Goal: Task Accomplishment & Management: Manage account settings

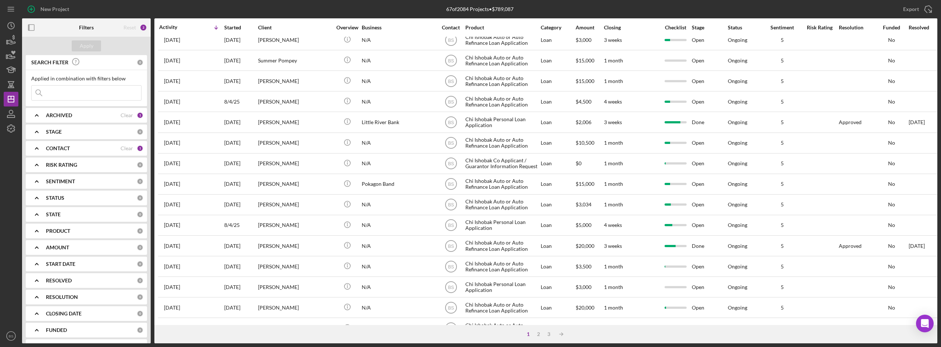
scroll to position [236, 0]
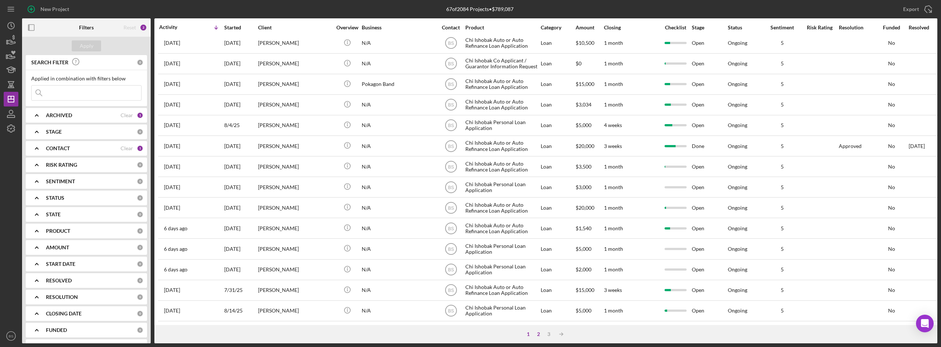
click at [539, 332] on div "2" at bounding box center [538, 335] width 10 height 6
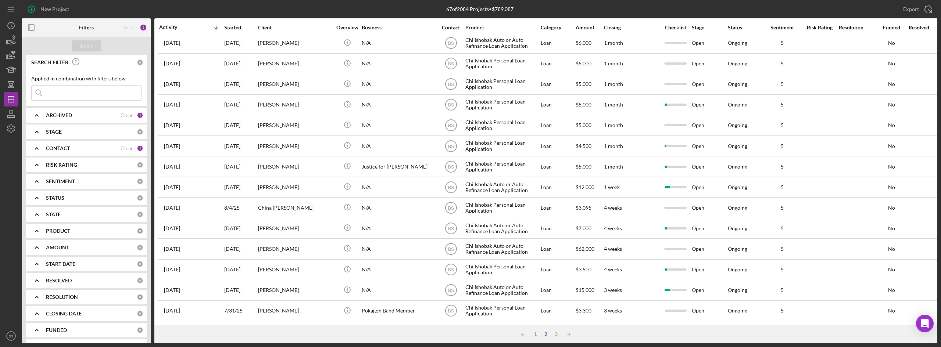
click at [537, 332] on div "1" at bounding box center [535, 335] width 10 height 6
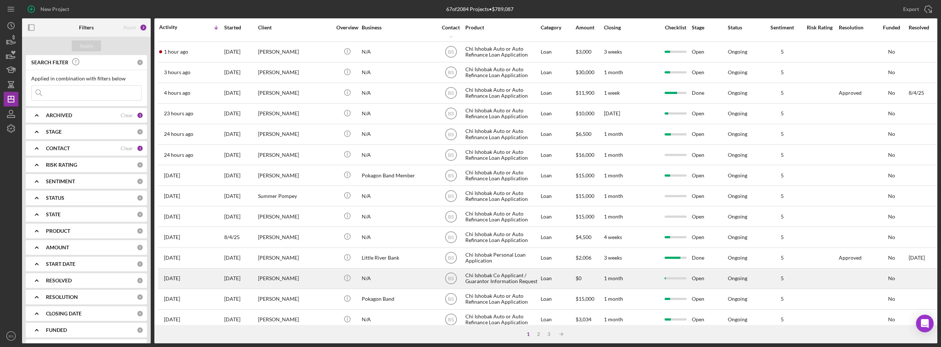
scroll to position [0, 0]
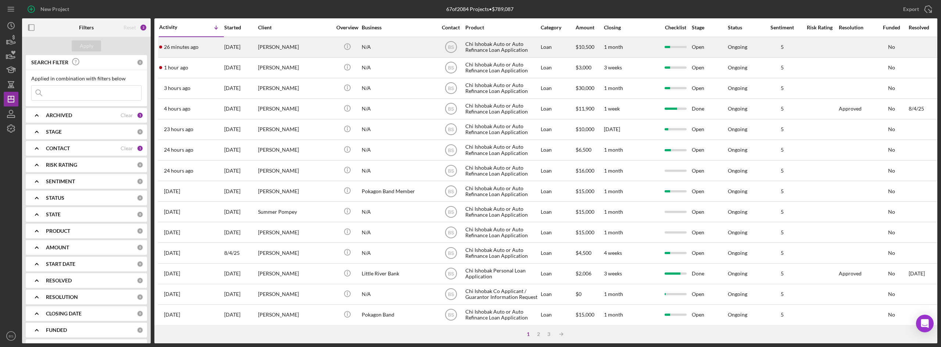
click at [304, 39] on div "[PERSON_NAME]" at bounding box center [295, 46] width 74 height 19
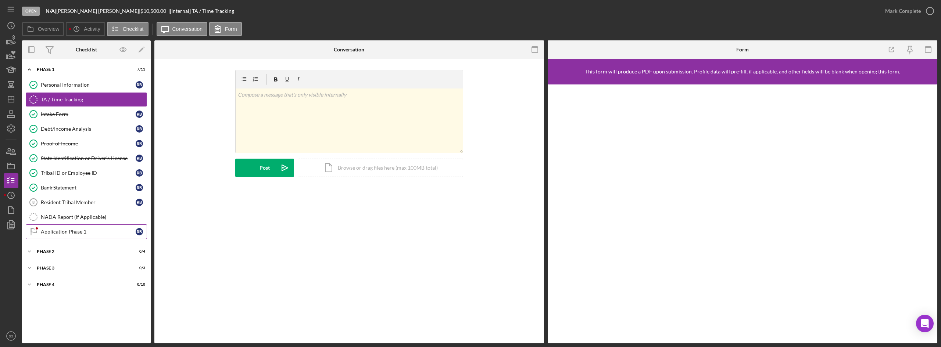
click at [75, 232] on div "Application Phase 1" at bounding box center [88, 232] width 95 height 6
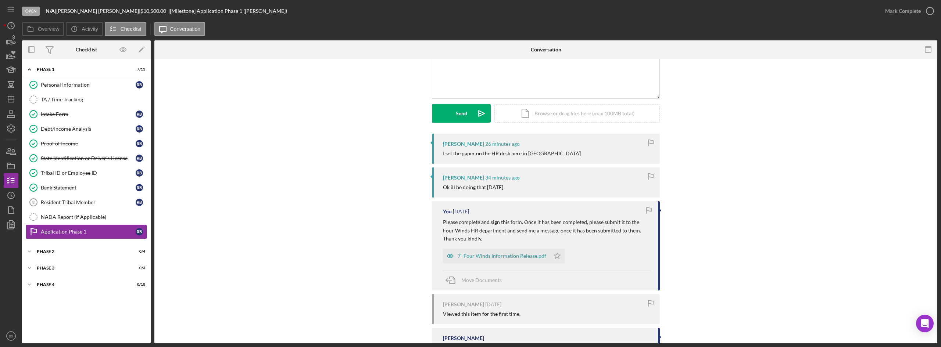
scroll to position [74, 0]
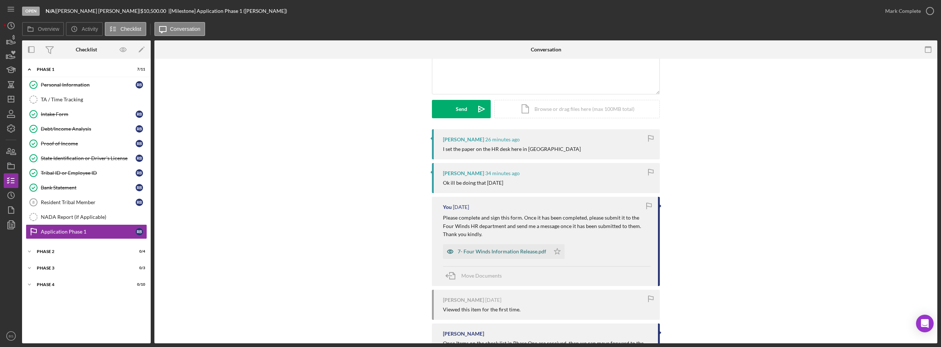
click at [532, 250] on div "7- Four Winds Information Release.pdf" at bounding box center [502, 252] width 89 height 6
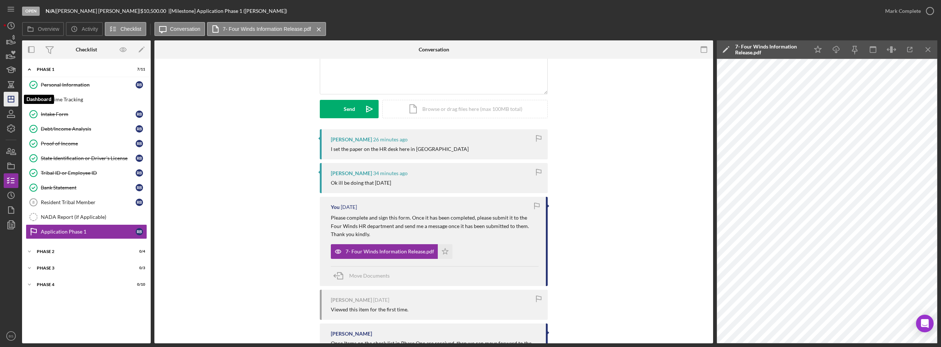
click at [7, 101] on icon "Icon/Dashboard" at bounding box center [11, 99] width 18 height 18
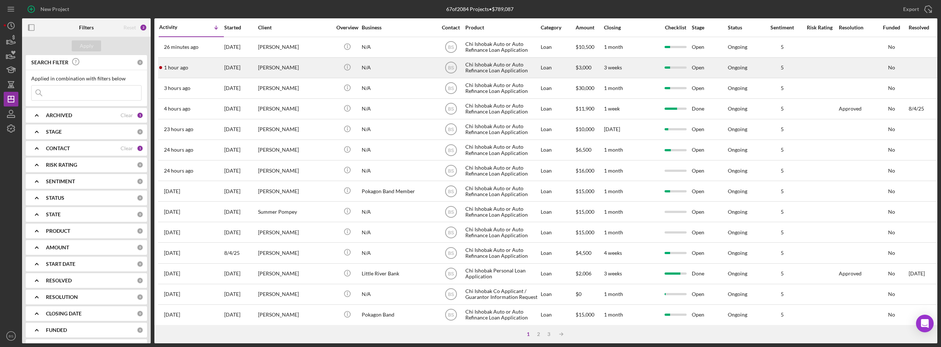
click at [222, 65] on div "1 hour ago Jaime Hostler" at bounding box center [191, 67] width 64 height 19
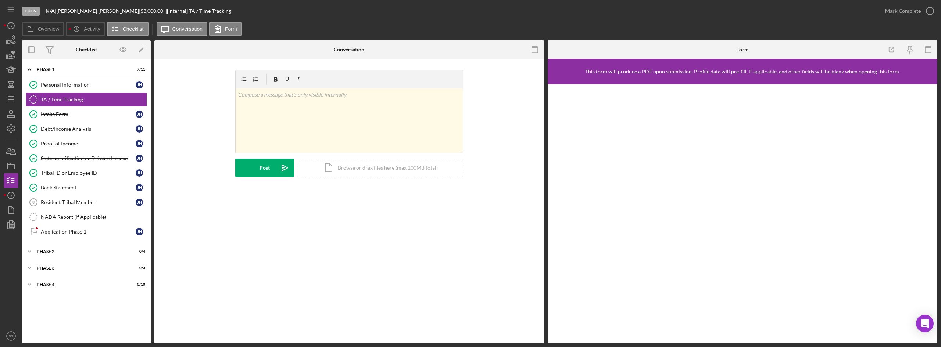
click at [79, 240] on div "Personal Information Personal Information J H TA / Time Tracking TA / Time Trac…" at bounding box center [86, 160] width 129 height 165
click at [81, 235] on div "Application Phase 1" at bounding box center [88, 232] width 95 height 6
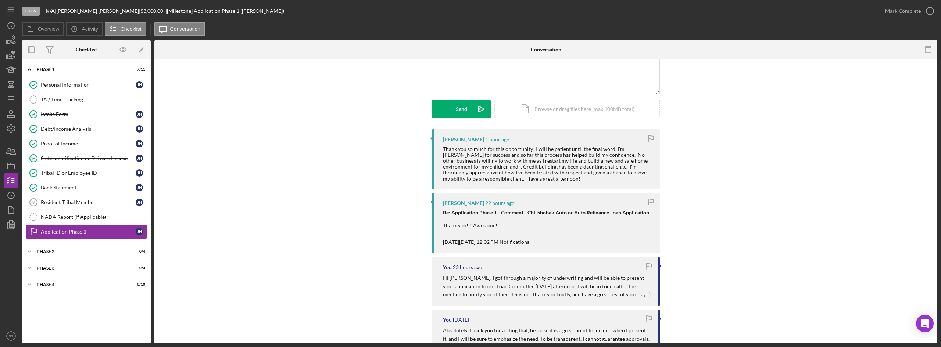
scroll to position [37, 0]
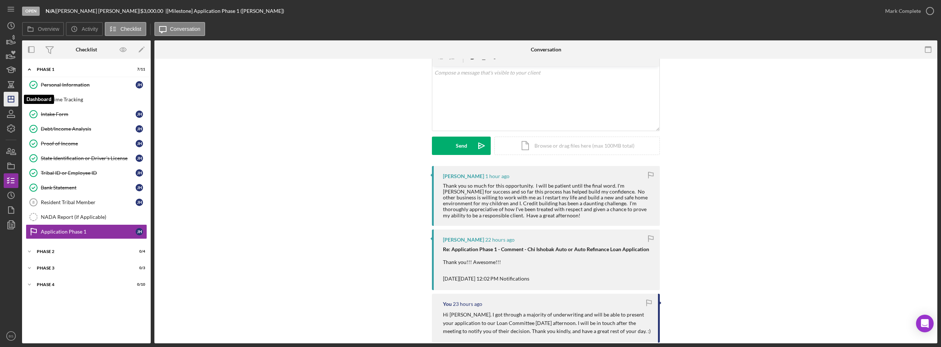
click at [15, 98] on icon "Icon/Dashboard" at bounding box center [11, 99] width 18 height 18
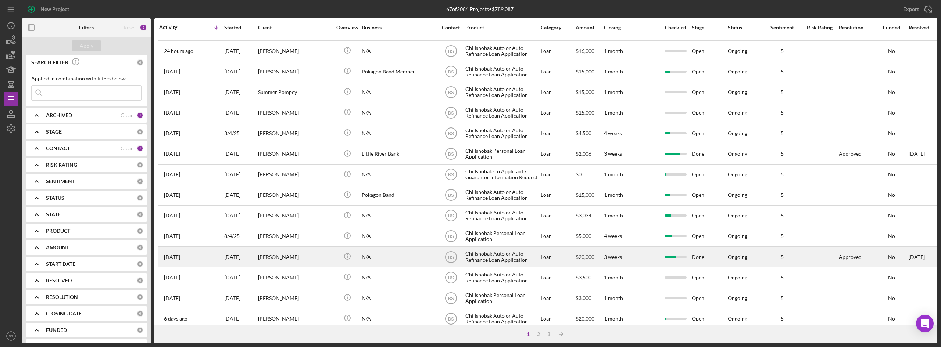
scroll to position [236, 0]
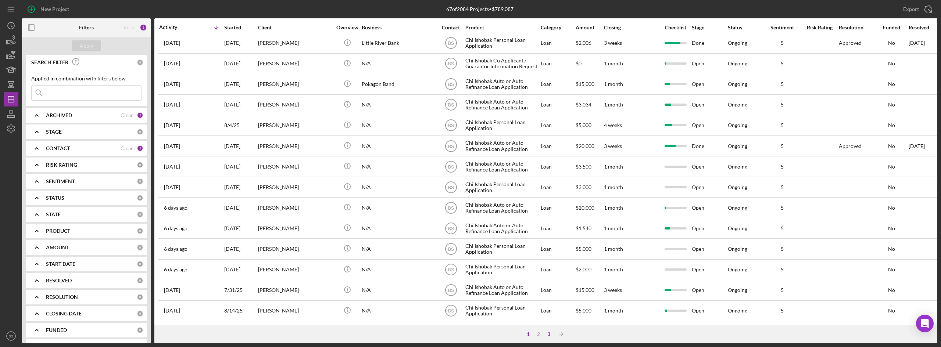
click at [548, 333] on div "3" at bounding box center [549, 335] width 10 height 6
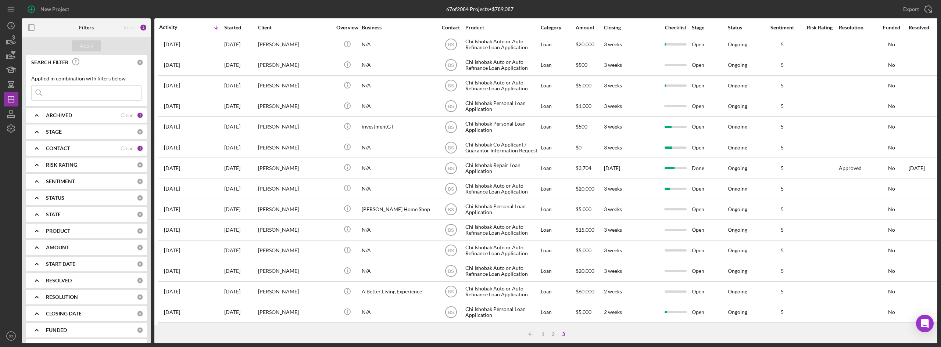
scroll to position [0, 0]
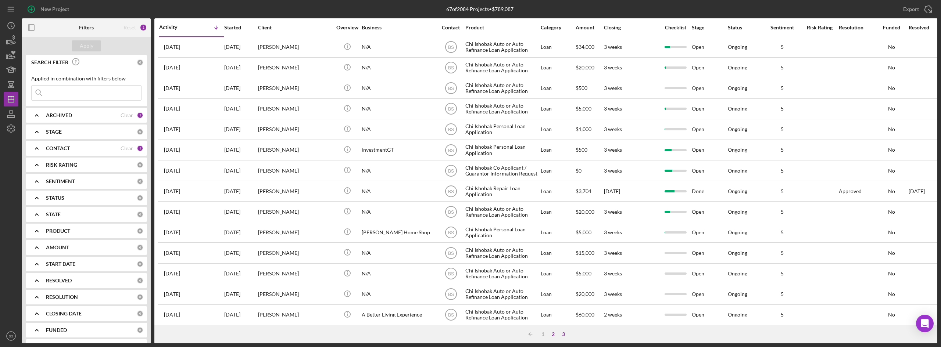
click at [552, 333] on div "2" at bounding box center [553, 335] width 10 height 6
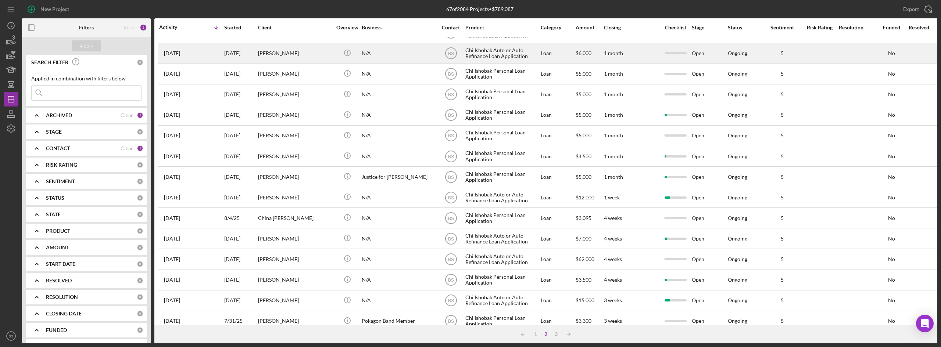
scroll to position [236, 0]
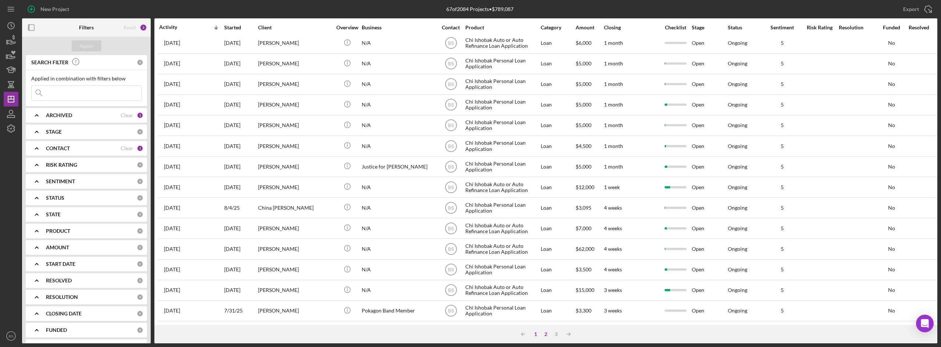
click at [537, 334] on div "1" at bounding box center [535, 335] width 10 height 6
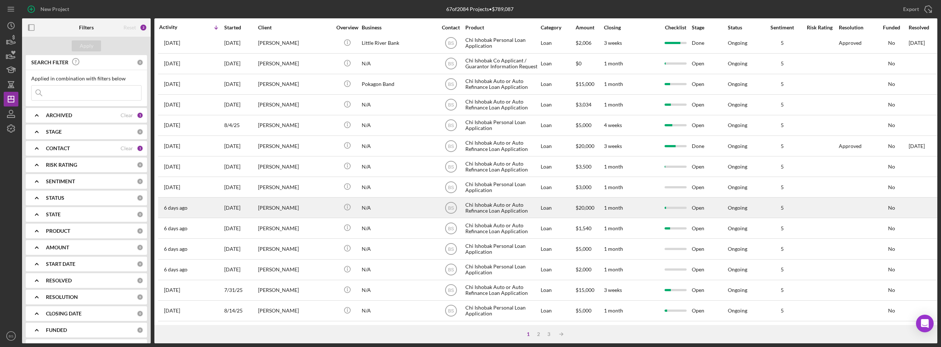
click at [304, 206] on div "[PERSON_NAME]" at bounding box center [295, 207] width 74 height 19
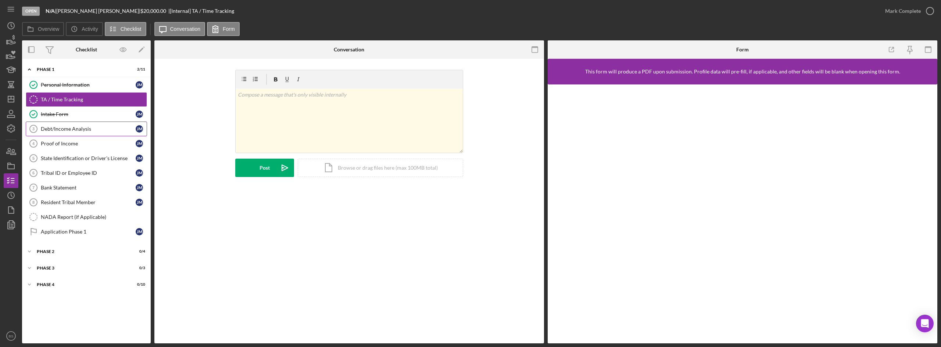
click at [71, 122] on link "Debt/Income Analysis 3 Debt/Income Analysis J M" at bounding box center [86, 129] width 121 height 15
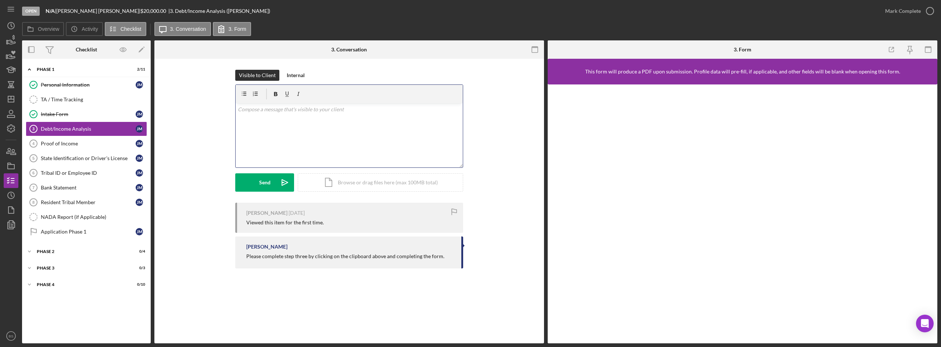
click at [346, 144] on div "v Color teal Color pink Remove color Add row above Add row below Add column bef…" at bounding box center [349, 135] width 227 height 64
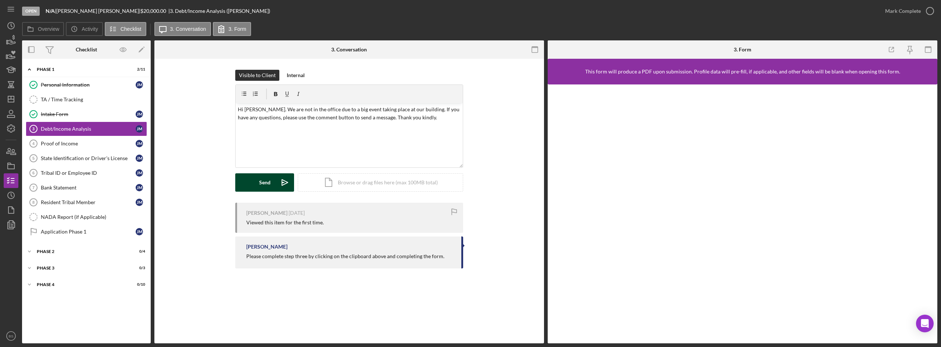
click at [249, 185] on button "Send Icon/icon-invite-send" at bounding box center [264, 182] width 59 height 18
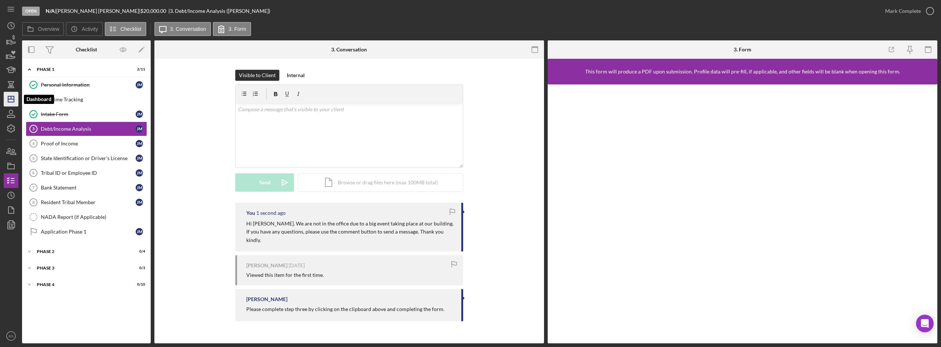
click at [14, 99] on line "button" at bounding box center [11, 99] width 6 height 0
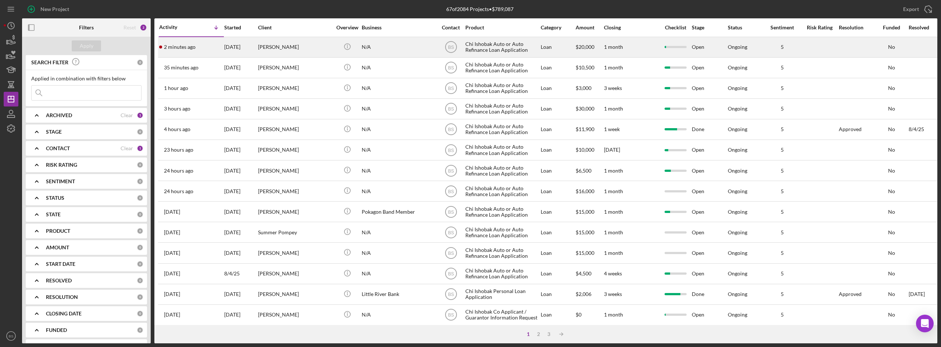
click at [199, 54] on div "2 minutes ago [PERSON_NAME]" at bounding box center [191, 46] width 64 height 19
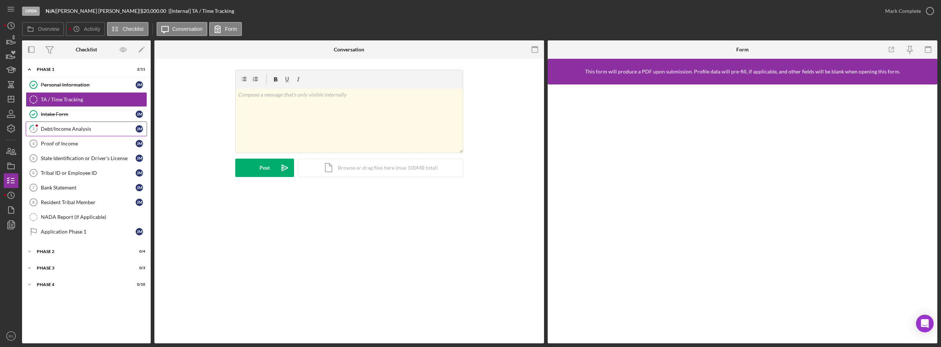
click at [106, 136] on link "3 Debt/Income Analysis [PERSON_NAME]" at bounding box center [86, 129] width 121 height 15
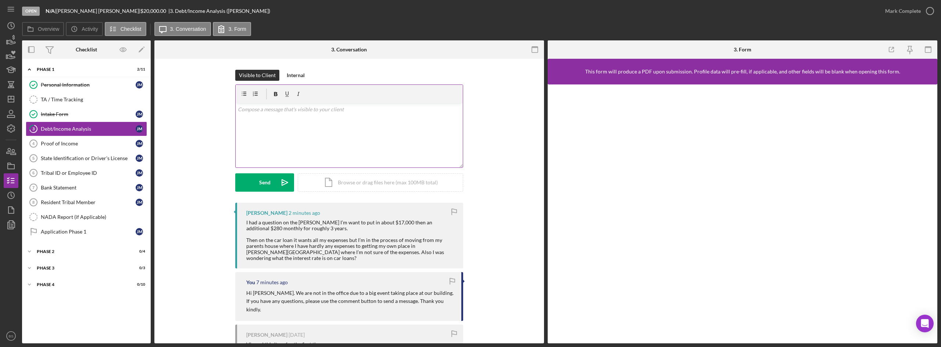
click at [304, 134] on div "v Color teal Color pink Remove color Add row above Add row below Add column bef…" at bounding box center [349, 135] width 227 height 64
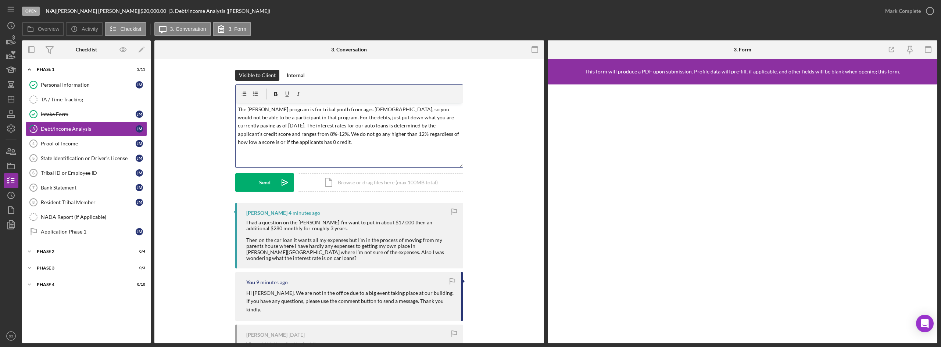
click at [401, 139] on div "v Color teal Color pink Remove color Add row above Add row below Add column bef…" at bounding box center [349, 135] width 227 height 64
click at [246, 108] on p "The [PERSON_NAME] program is for tribal youth from ages [DEMOGRAPHIC_DATA], so …" at bounding box center [349, 125] width 223 height 41
click at [454, 119] on p "The Youth [PERSON_NAME] program is for tribal youth from ages [DEMOGRAPHIC_DATA…" at bounding box center [349, 125] width 223 height 41
click at [365, 117] on p "The Youth [PERSON_NAME] program is for tribal youth from ages [DEMOGRAPHIC_DATA…" at bounding box center [349, 125] width 223 height 41
click at [342, 123] on p "The Youth [PERSON_NAME] program is for tribal youth from ages [DEMOGRAPHIC_DATA…" at bounding box center [349, 125] width 223 height 41
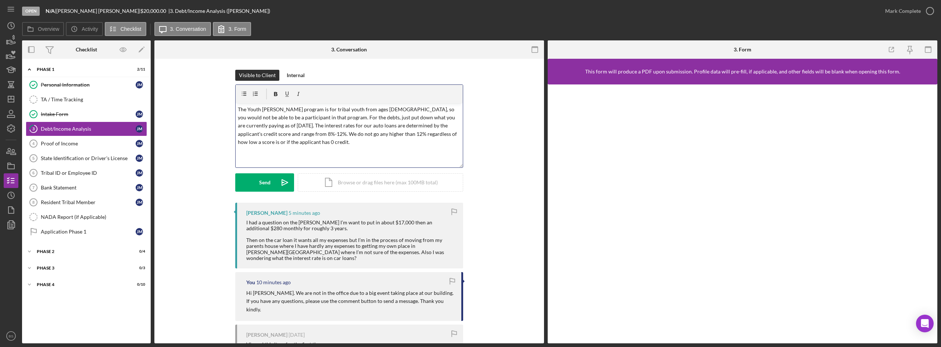
click at [457, 116] on p "The Youth [PERSON_NAME] program is for tribal youth from ages [DEMOGRAPHIC_DATA…" at bounding box center [349, 125] width 223 height 41
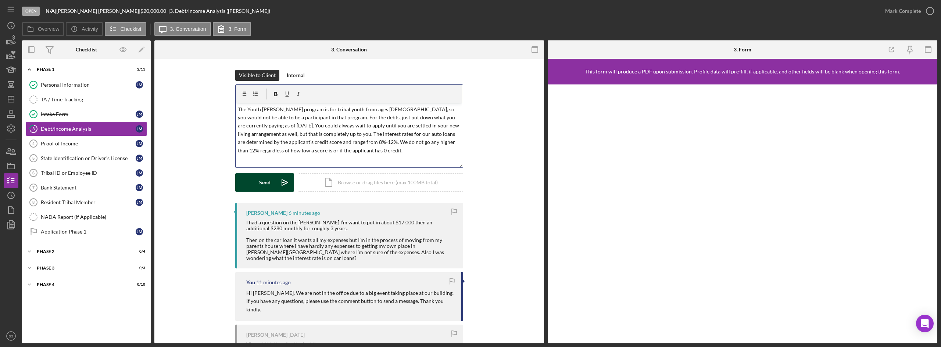
click at [271, 181] on button "Send Icon/icon-invite-send" at bounding box center [264, 182] width 59 height 18
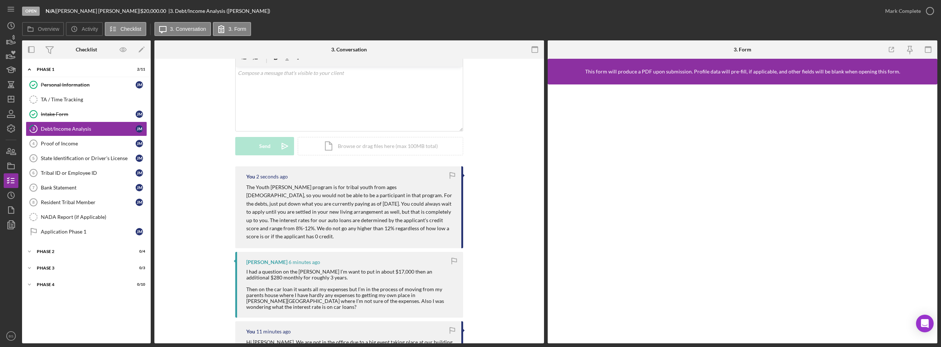
scroll to position [37, 0]
click at [76, 118] on link "Intake Form Intake Form [PERSON_NAME]" at bounding box center [86, 114] width 121 height 15
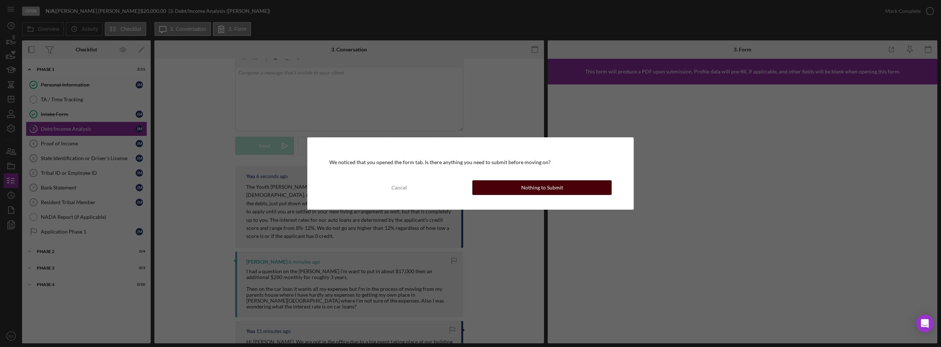
click at [497, 192] on button "Nothing to Submit" at bounding box center [541, 187] width 139 height 15
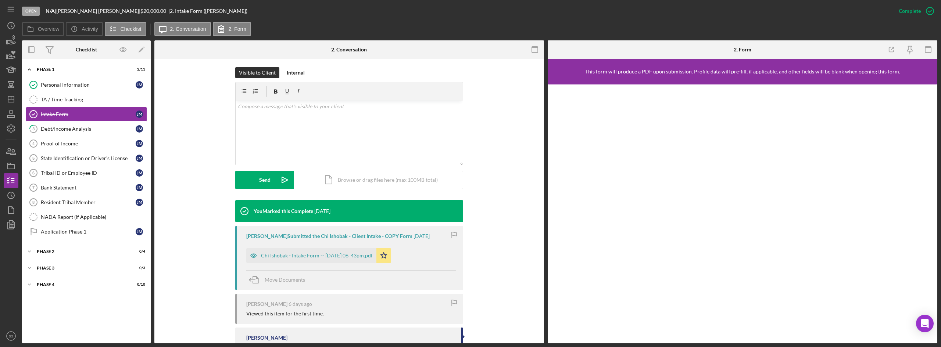
scroll to position [110, 0]
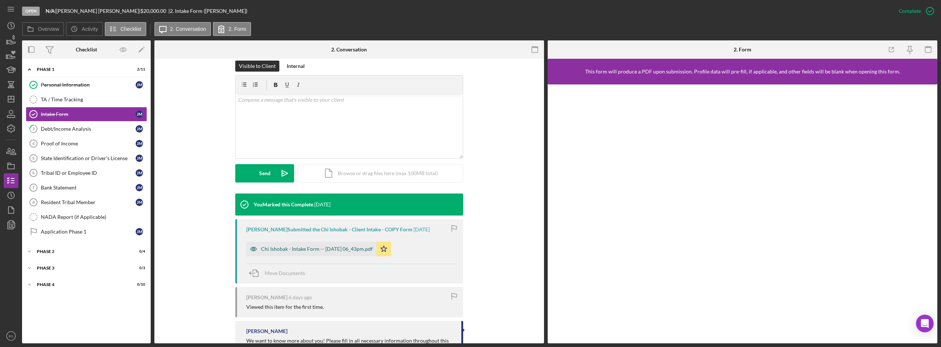
click at [292, 250] on div "Chi Ishobak - Intake Form -- [DATE] 06_43pm.pdf" at bounding box center [317, 249] width 112 height 6
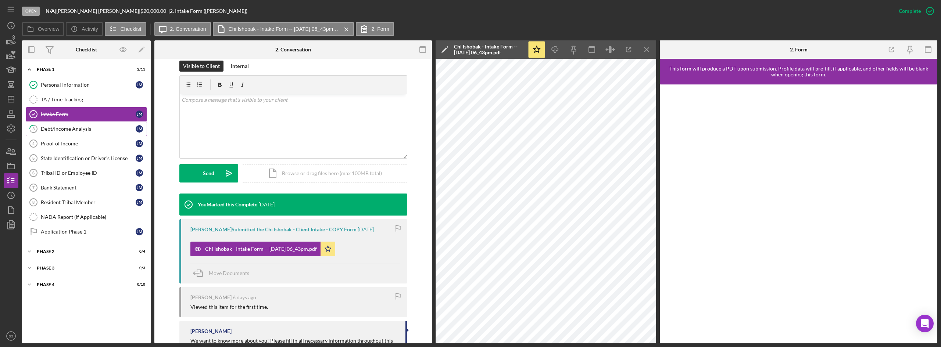
click at [97, 133] on link "3 Debt/Income Analysis [PERSON_NAME]" at bounding box center [86, 129] width 121 height 15
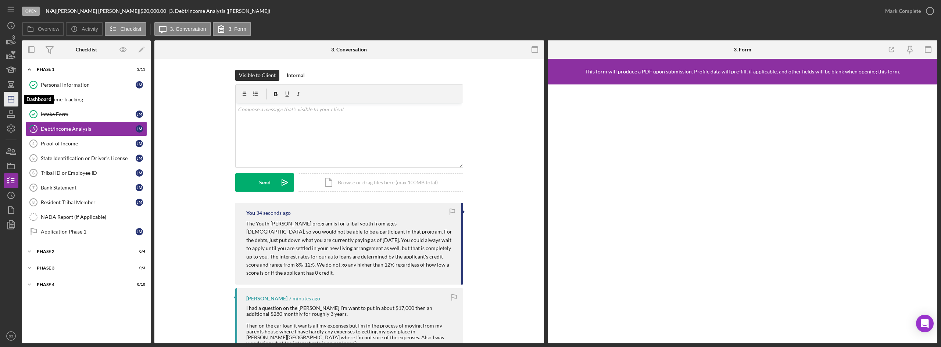
click at [14, 101] on polygon "button" at bounding box center [11, 99] width 6 height 6
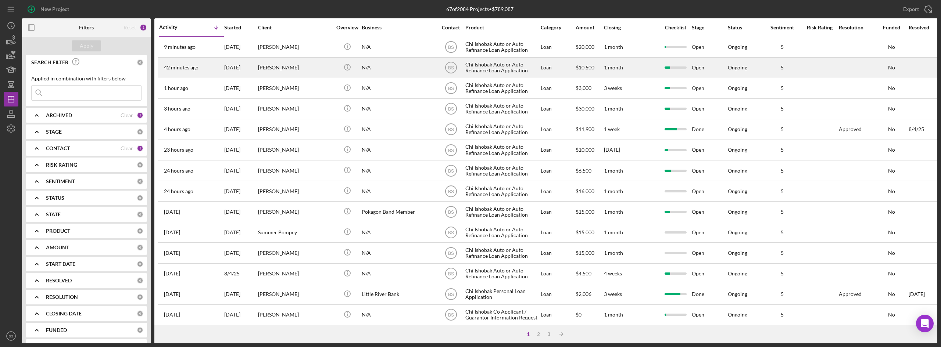
click at [291, 72] on div "[PERSON_NAME]" at bounding box center [295, 67] width 74 height 19
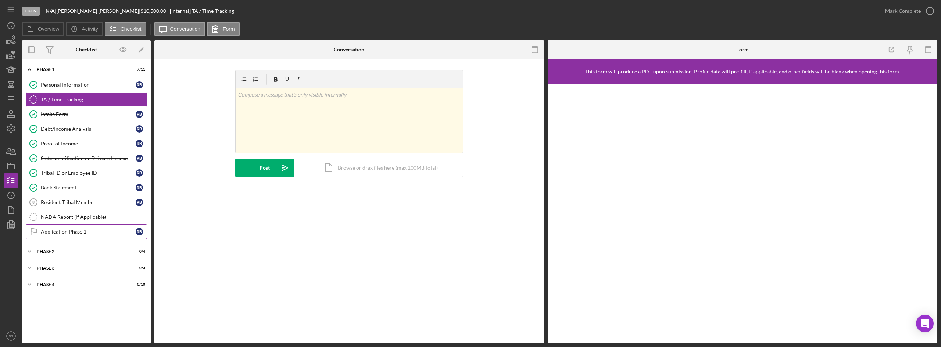
click at [66, 229] on div "Application Phase 1" at bounding box center [88, 232] width 95 height 6
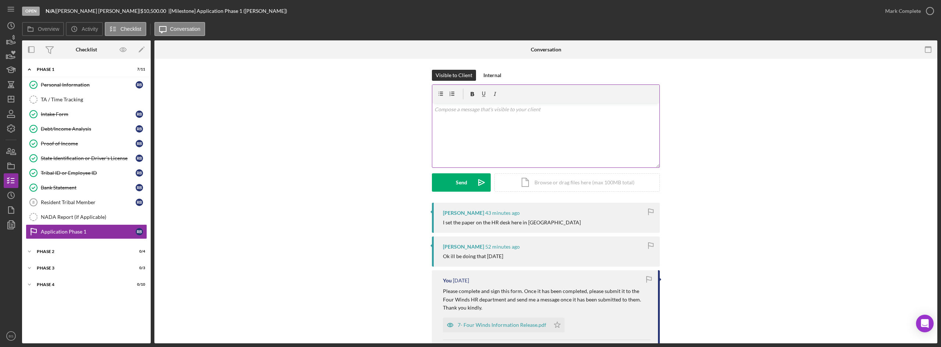
drag, startPoint x: 504, startPoint y: 118, endPoint x: 475, endPoint y: 161, distance: 51.1
click at [504, 118] on div "v Color teal Color pink Remove color Add row above Add row below Add column bef…" at bounding box center [545, 135] width 227 height 64
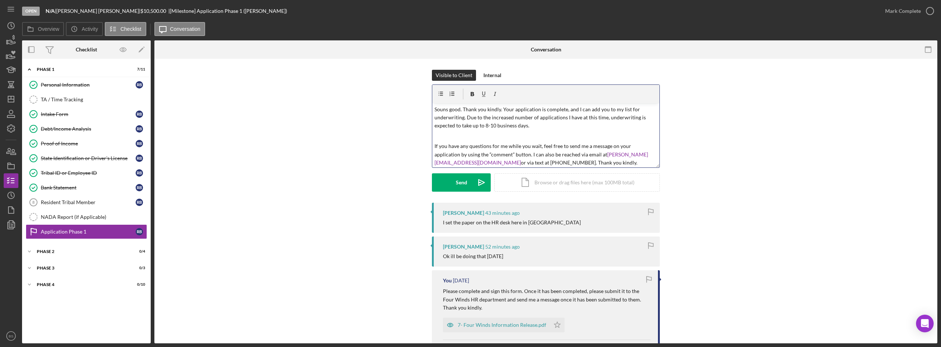
click at [442, 107] on p "Souns good. Thank you kindly. Your application is complete, and I can add you t…" at bounding box center [545, 117] width 223 height 25
click at [466, 191] on button "Send Icon/icon-invite-send" at bounding box center [461, 182] width 59 height 18
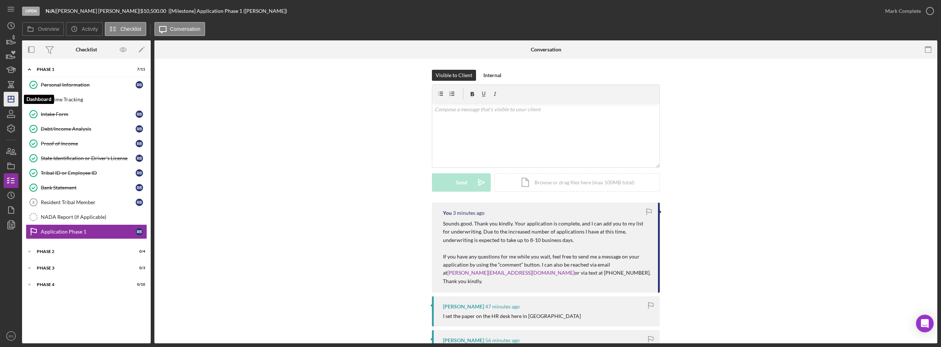
click at [7, 94] on icon "Icon/Dashboard" at bounding box center [11, 99] width 18 height 18
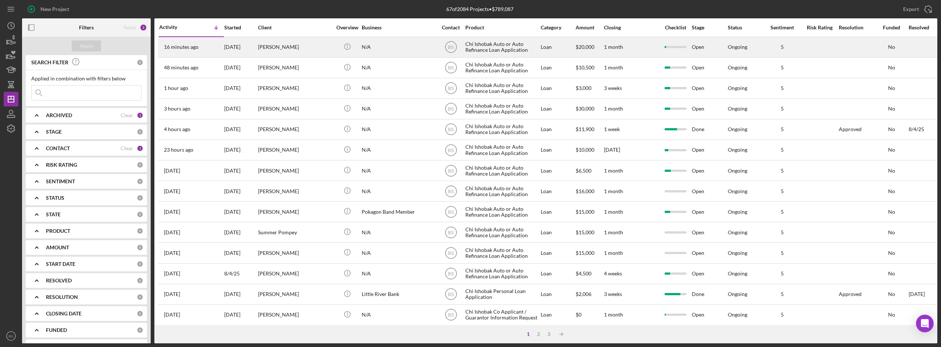
click at [263, 50] on div "[PERSON_NAME]" at bounding box center [295, 46] width 74 height 19
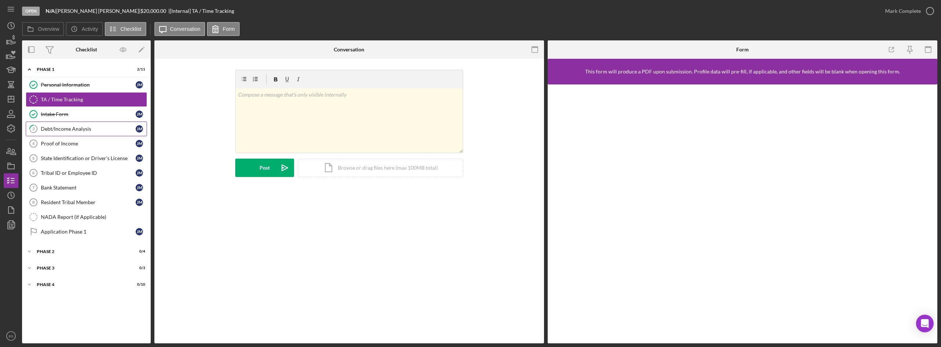
click at [110, 132] on div "Debt/Income Analysis" at bounding box center [88, 129] width 95 height 6
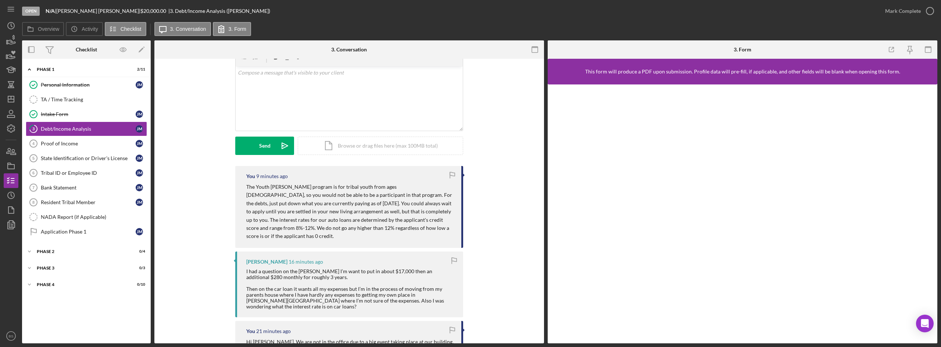
scroll to position [74, 0]
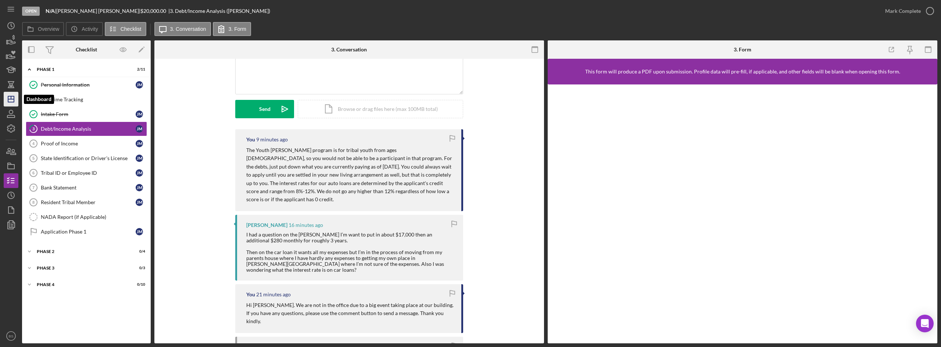
click at [14, 99] on line "button" at bounding box center [11, 99] width 6 height 0
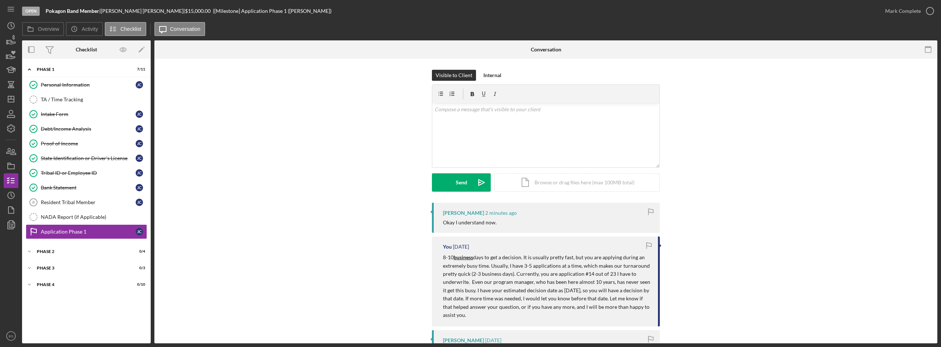
scroll to position [74, 0]
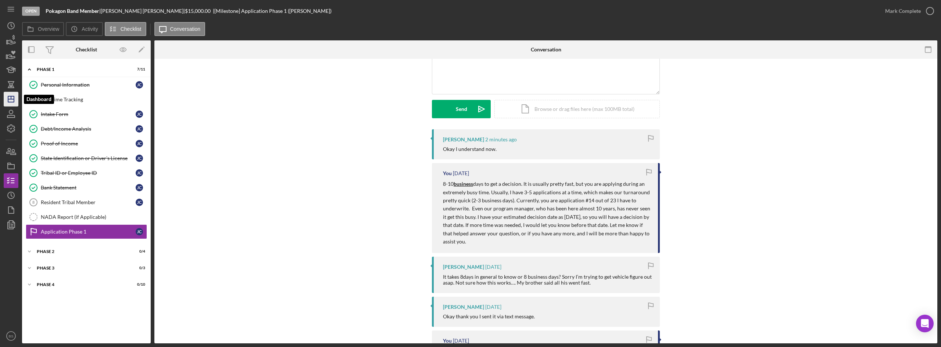
click at [11, 104] on icon "Icon/Dashboard" at bounding box center [11, 99] width 18 height 18
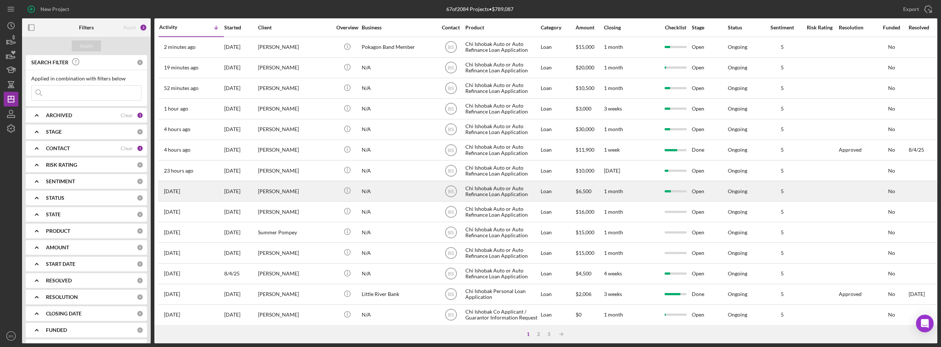
click at [248, 190] on div "[DATE]" at bounding box center [240, 191] width 33 height 19
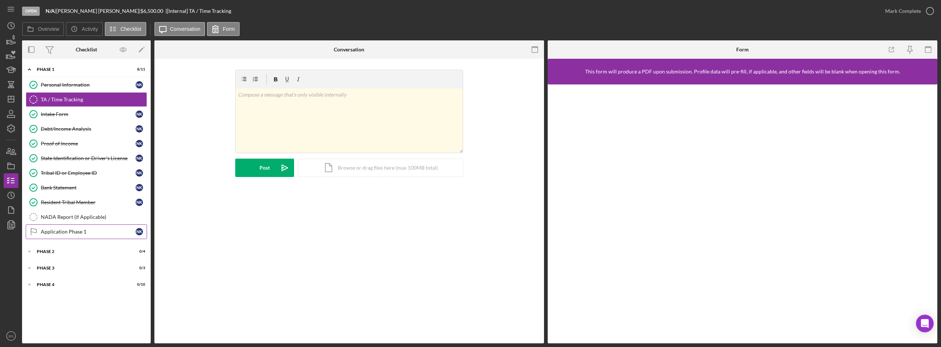
click at [67, 230] on div "Application Phase 1" at bounding box center [88, 232] width 95 height 6
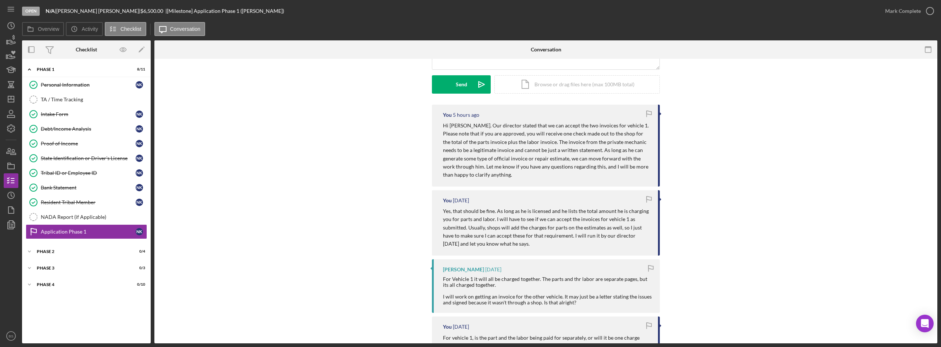
scroll to position [110, 0]
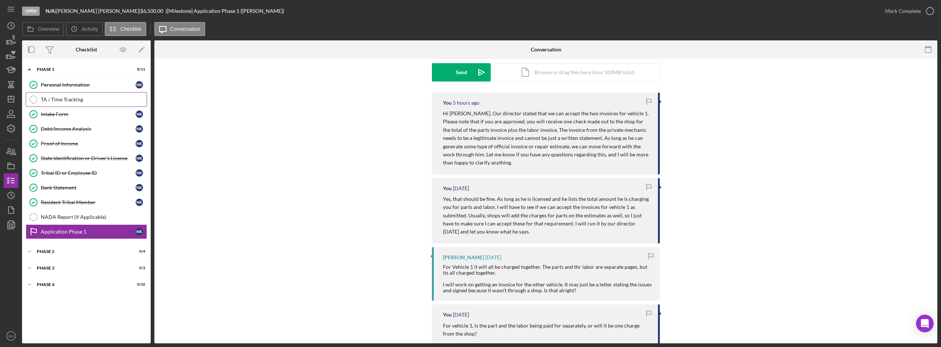
click at [70, 99] on div "TA / Time Tracking" at bounding box center [94, 100] width 106 height 6
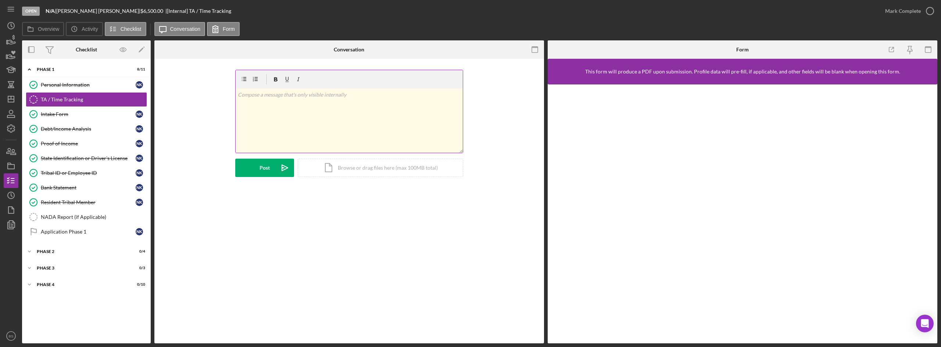
click at [285, 91] on p at bounding box center [349, 95] width 223 height 8
click at [271, 170] on button "Post Icon/icon-invite-send" at bounding box center [264, 168] width 59 height 18
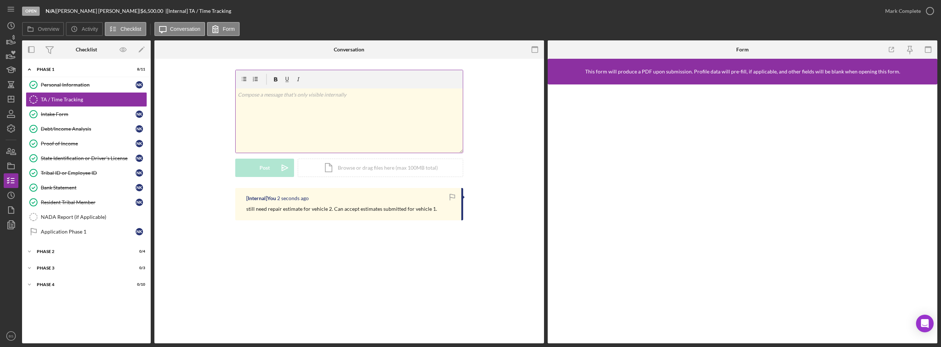
click at [409, 131] on div "v Color teal Color pink Remove color Add row above Add row below Add column bef…" at bounding box center [349, 121] width 227 height 64
click at [4, 100] on icon "Icon/Dashboard" at bounding box center [11, 99] width 18 height 18
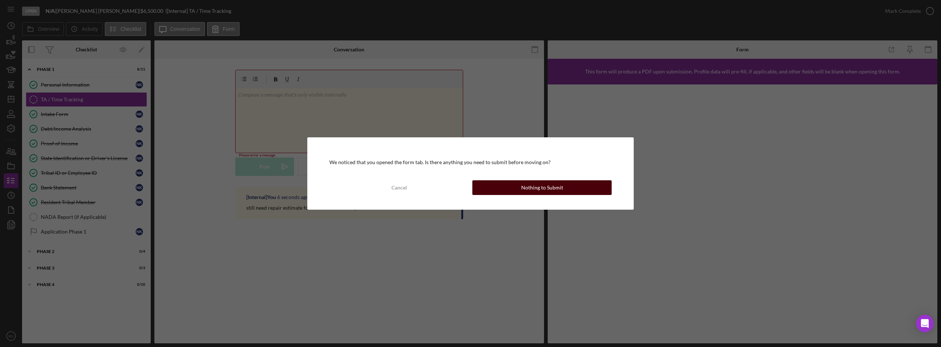
click at [599, 192] on button "Nothing to Submit" at bounding box center [541, 187] width 139 height 15
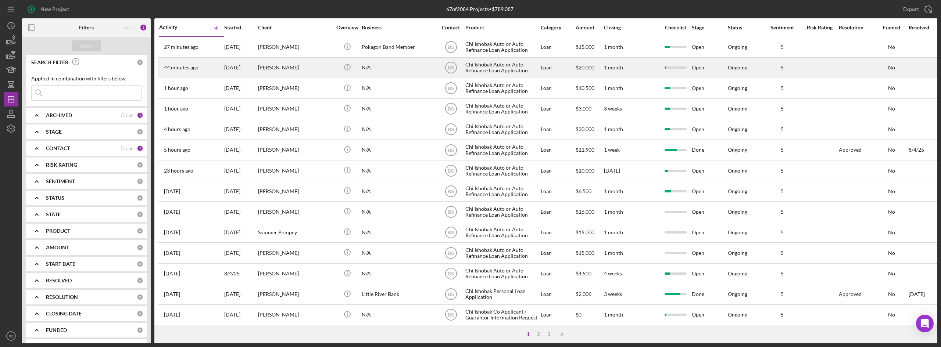
click at [206, 63] on div "44 minutes ago Joseph McGinnis" at bounding box center [191, 67] width 64 height 19
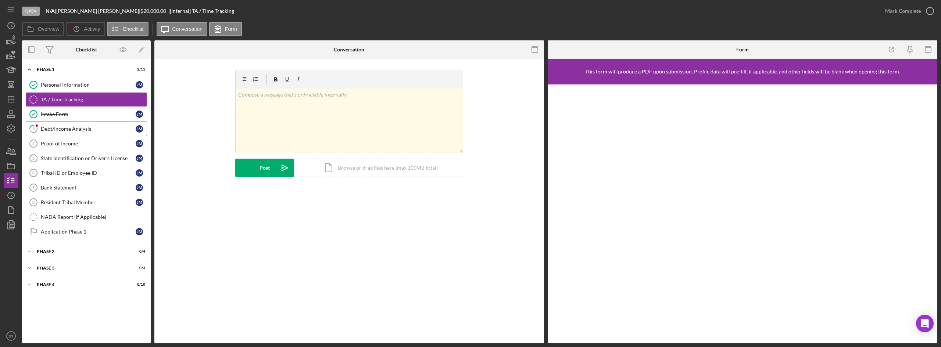
click at [101, 131] on div "Debt/Income Analysis" at bounding box center [88, 129] width 95 height 6
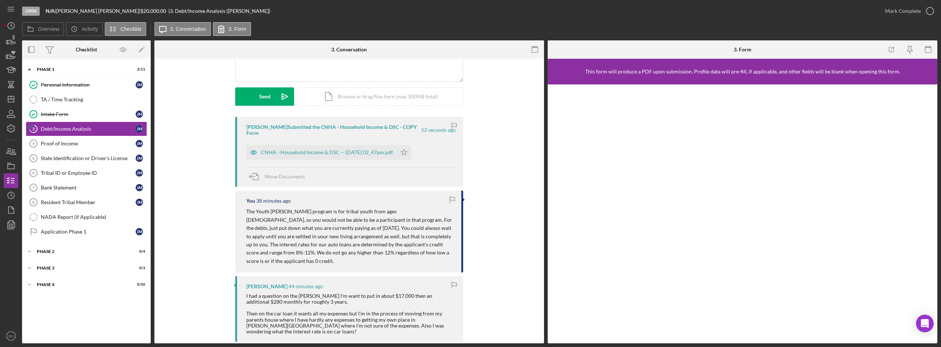
scroll to position [110, 0]
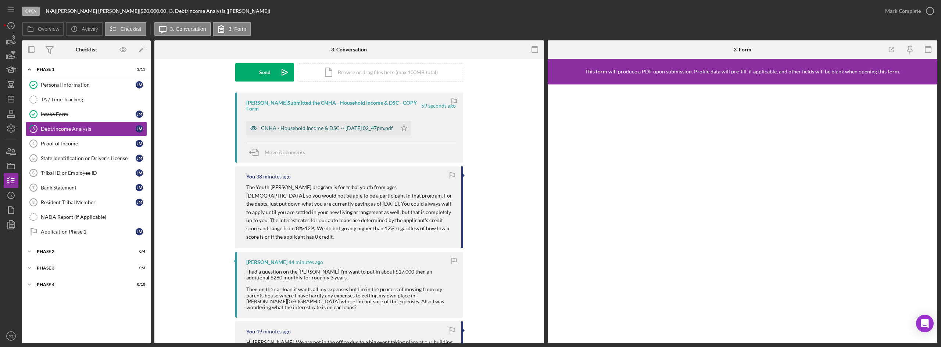
click at [334, 129] on div "CNHA - Household Income & DSC -- 2025-08-21 02_47pm.pdf" at bounding box center [327, 128] width 132 height 6
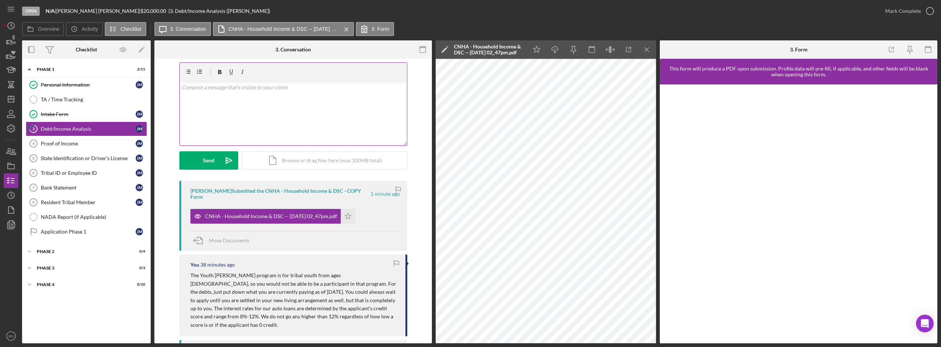
scroll to position [0, 0]
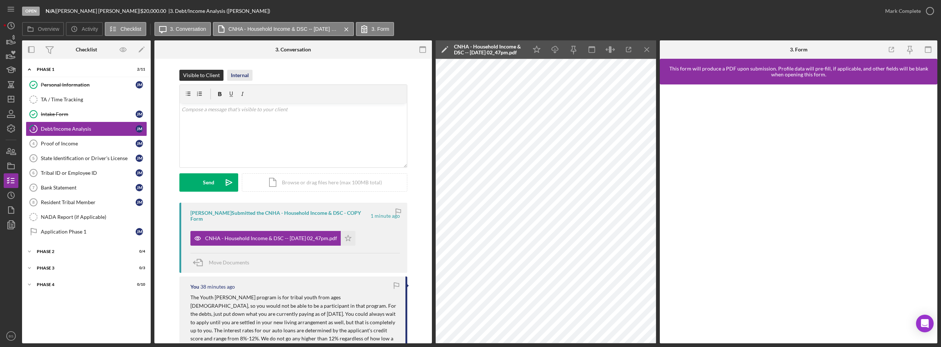
click at [240, 73] on div "Internal" at bounding box center [240, 75] width 18 height 11
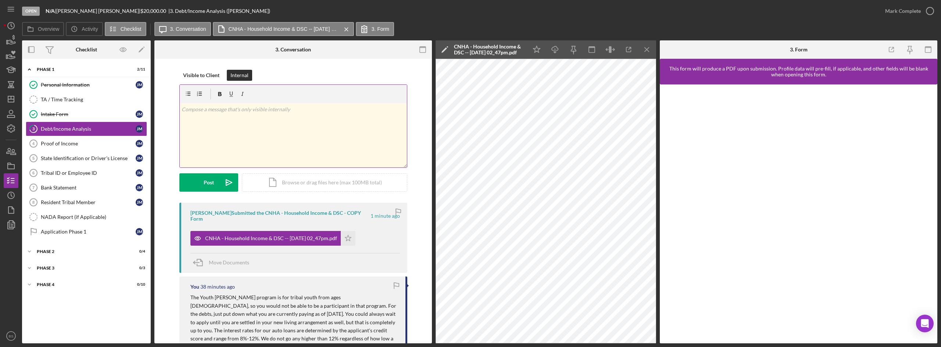
click at [246, 122] on div "v Color teal Color pink Remove color Add row above Add row below Add column bef…" at bounding box center [293, 135] width 227 height 64
click at [221, 176] on icon "Icon/icon-invite-send" at bounding box center [229, 182] width 18 height 18
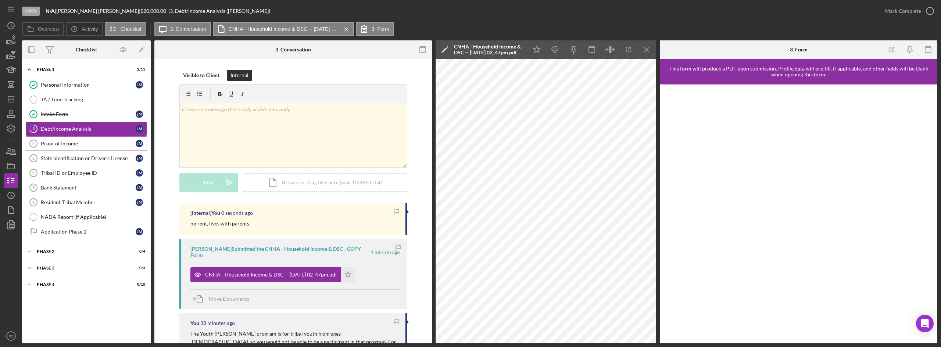
click at [117, 140] on link "Proof of Income 4 Proof of Income J M" at bounding box center [86, 143] width 121 height 15
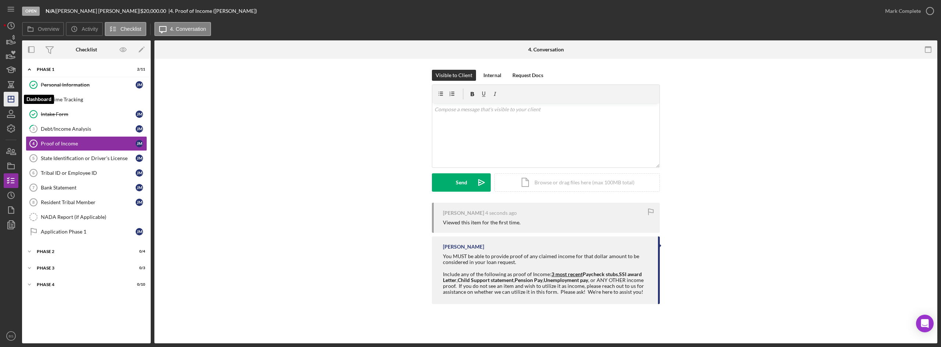
click at [11, 99] on line "button" at bounding box center [11, 97] width 0 height 3
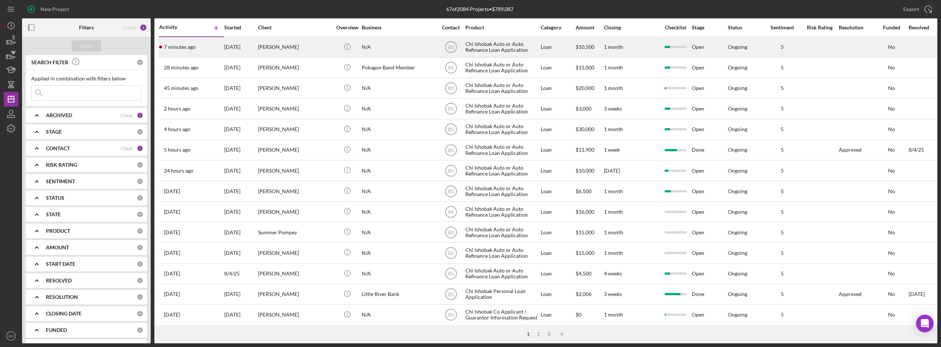
click at [204, 44] on div "7 minutes ago Ralph Bailey" at bounding box center [191, 46] width 64 height 19
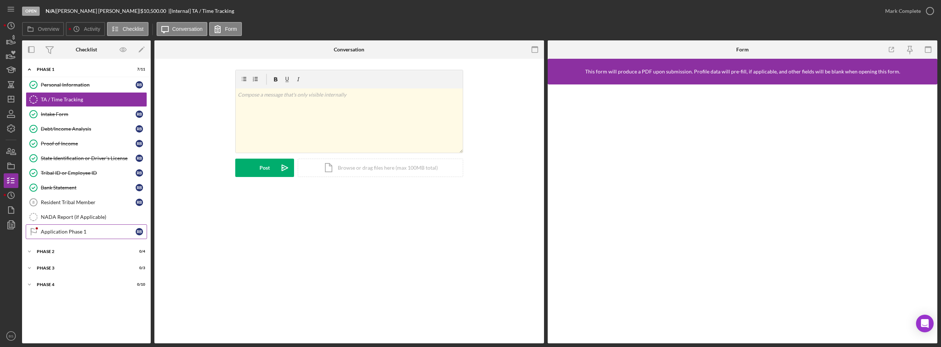
click at [107, 225] on link "Application Phase 1 Application Phase 1 R B" at bounding box center [86, 232] width 121 height 15
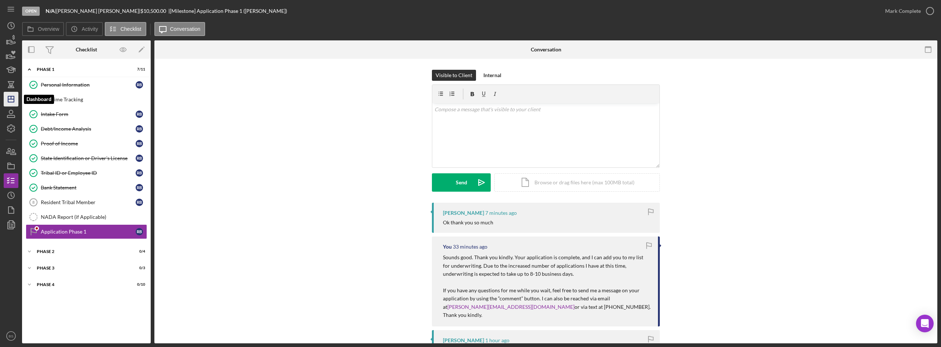
click at [10, 100] on icon "Icon/Dashboard" at bounding box center [11, 99] width 18 height 18
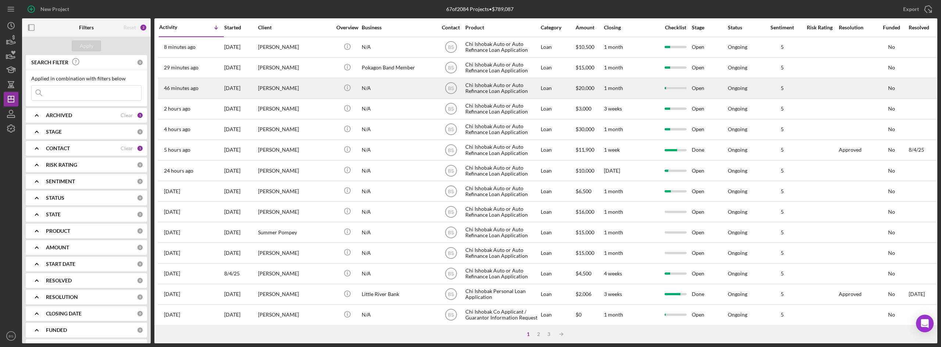
click at [265, 95] on div "[PERSON_NAME]" at bounding box center [295, 88] width 74 height 19
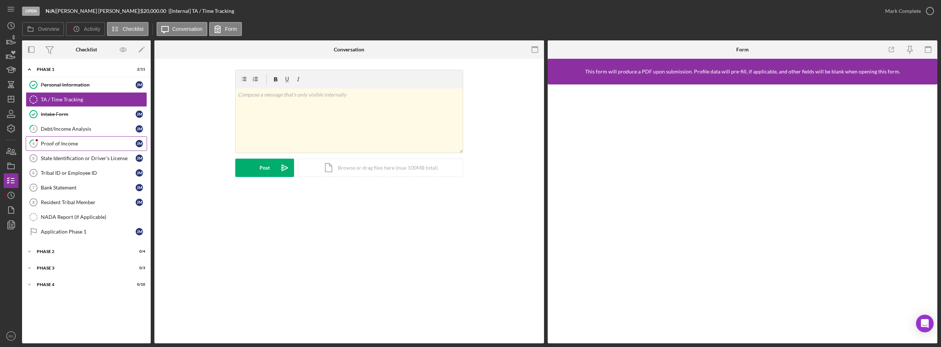
click at [100, 139] on link "4 Proof of Income J M" at bounding box center [86, 143] width 121 height 15
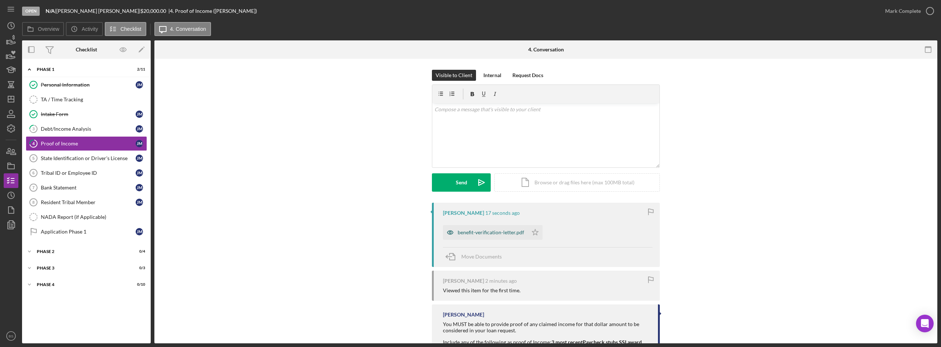
click at [455, 236] on icon "button" at bounding box center [450, 232] width 15 height 15
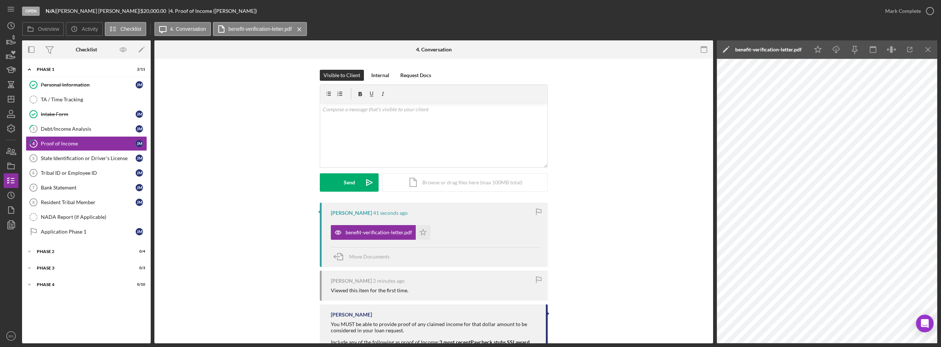
drag, startPoint x: 53, startPoint y: 136, endPoint x: 159, endPoint y: 151, distance: 106.7
click at [53, 136] on link "3 Debt/Income Analysis [PERSON_NAME]" at bounding box center [86, 129] width 121 height 15
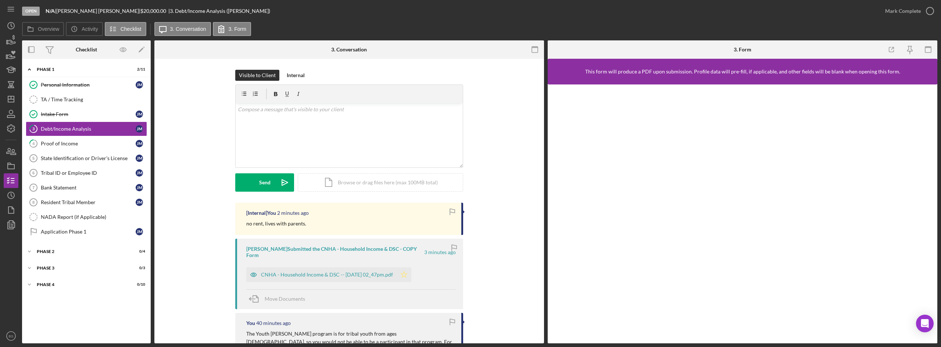
click at [407, 276] on polygon "button" at bounding box center [404, 275] width 6 height 6
click at [905, 16] on div "Mark Complete" at bounding box center [903, 11] width 36 height 15
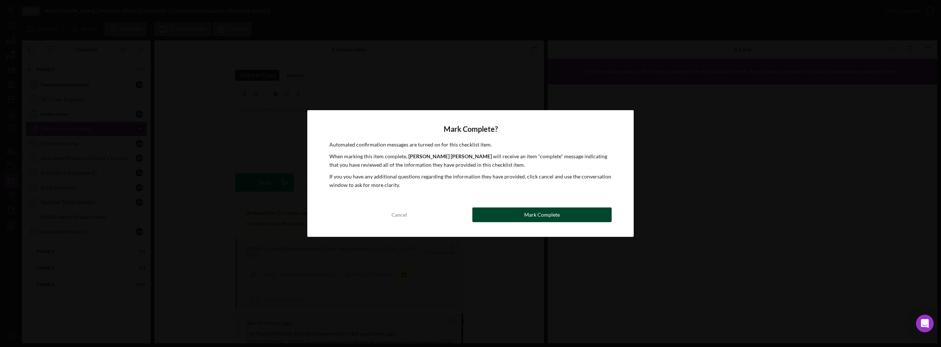
click at [595, 218] on button "Mark Complete" at bounding box center [541, 215] width 139 height 15
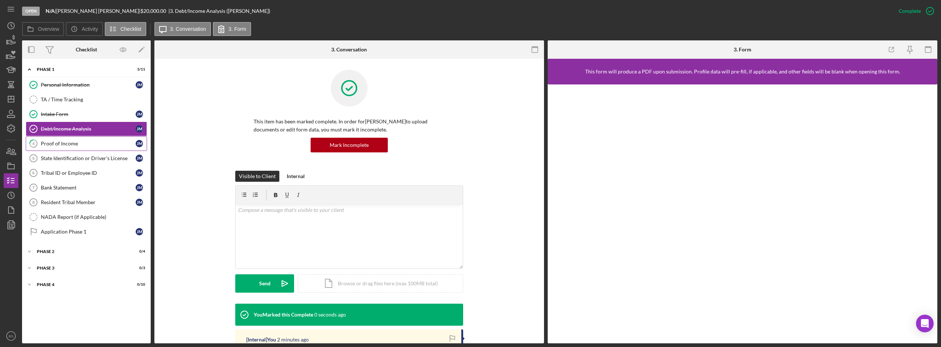
click at [109, 143] on div "Proof of Income" at bounding box center [88, 144] width 95 height 6
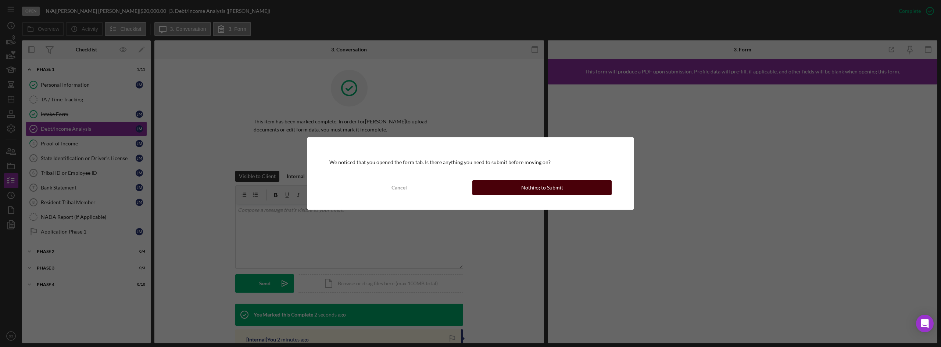
click at [492, 189] on button "Nothing to Submit" at bounding box center [541, 187] width 139 height 15
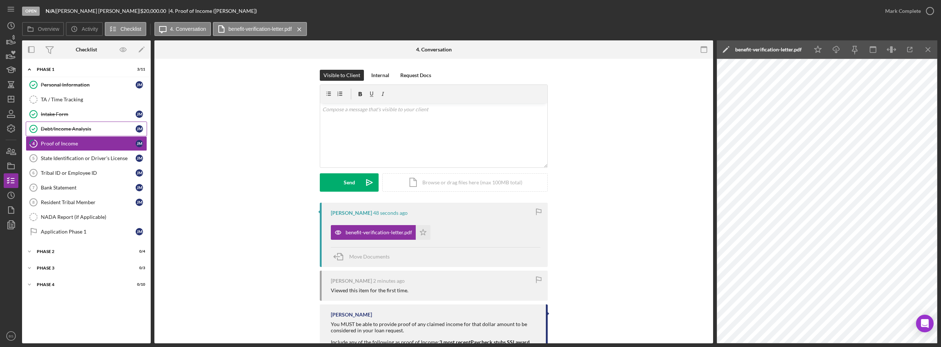
click at [42, 120] on icon "Debt/Income Analysis" at bounding box center [33, 129] width 18 height 18
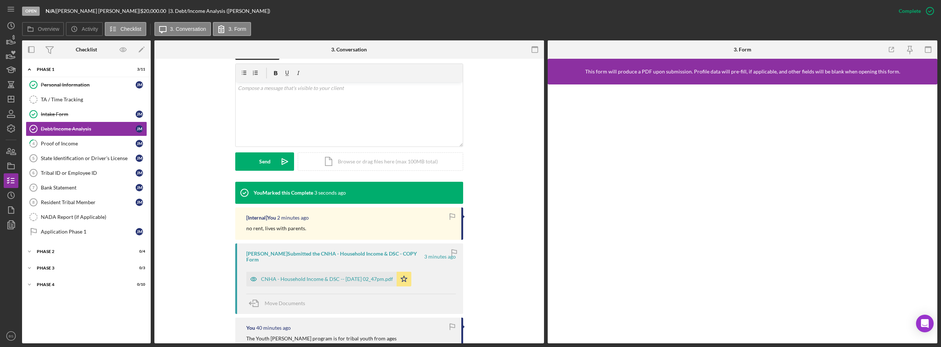
scroll to position [147, 0]
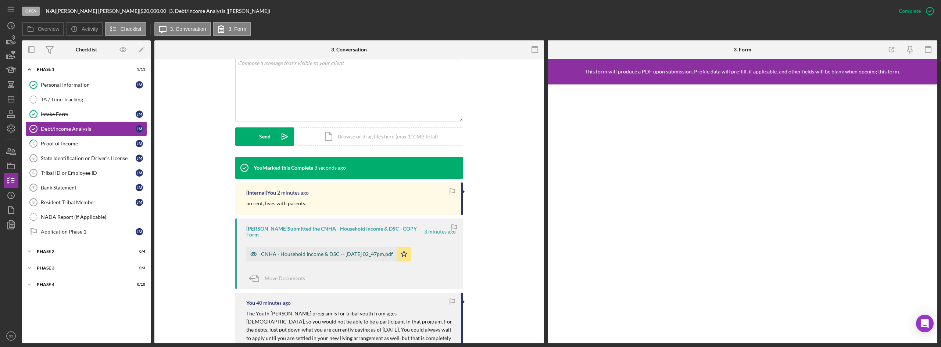
click at [369, 259] on div "CNHA - Household Income & DSC -- 2025-08-21 02_47pm.pdf" at bounding box center [321, 254] width 150 height 15
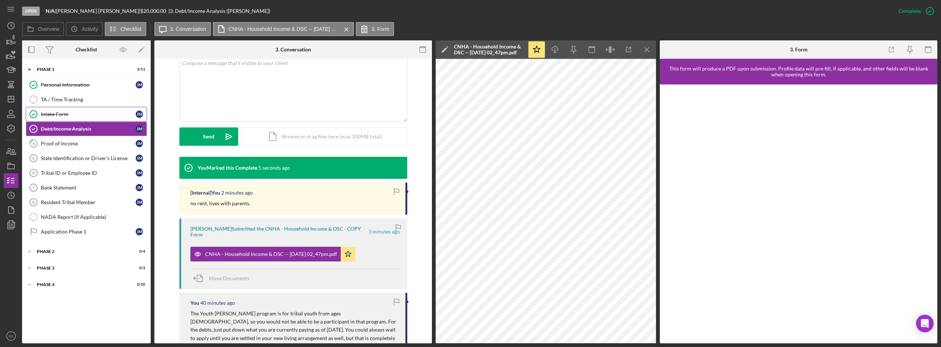
click at [89, 107] on link "Intake Form Intake Form [PERSON_NAME]" at bounding box center [86, 114] width 121 height 15
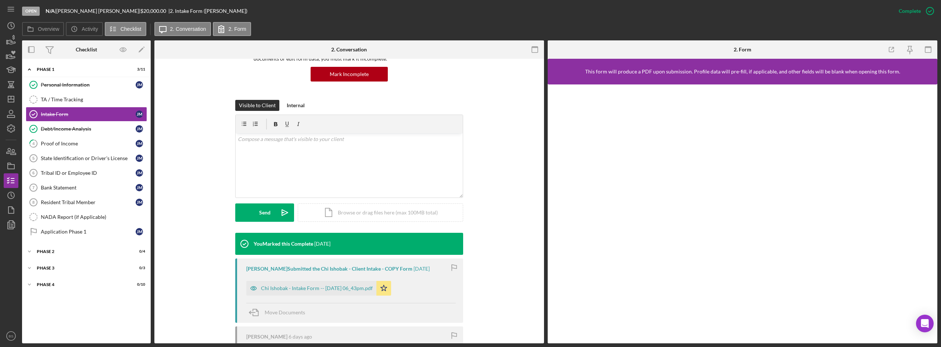
scroll to position [74, 0]
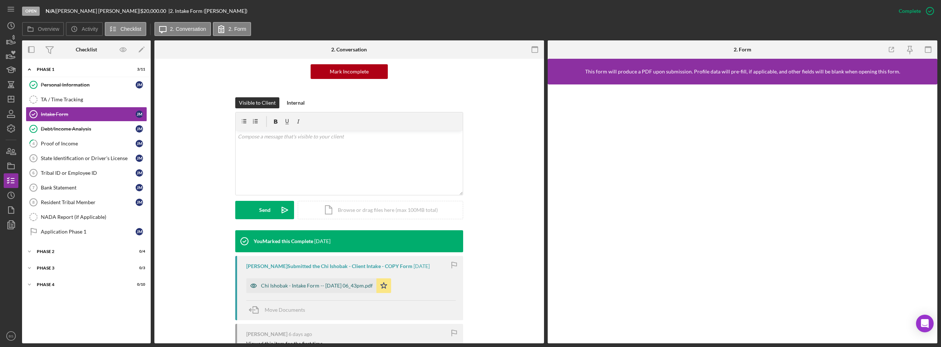
click at [340, 287] on div "Chi Ishobak - Intake Form -- [DATE] 06_43pm.pdf" at bounding box center [317, 286] width 112 height 6
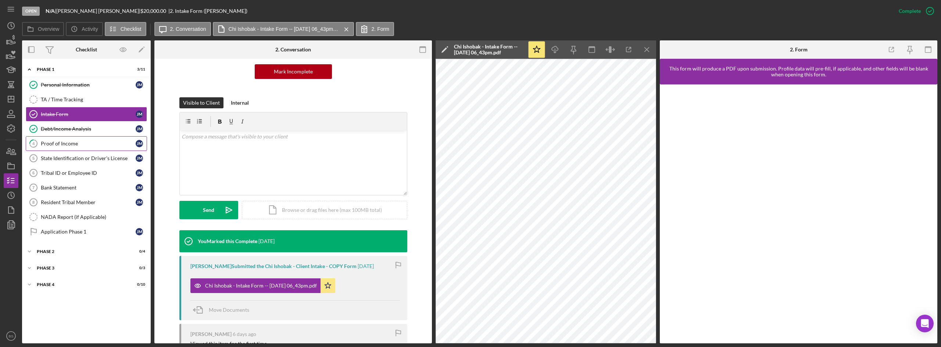
click at [51, 147] on div "Proof of Income" at bounding box center [88, 144] width 95 height 6
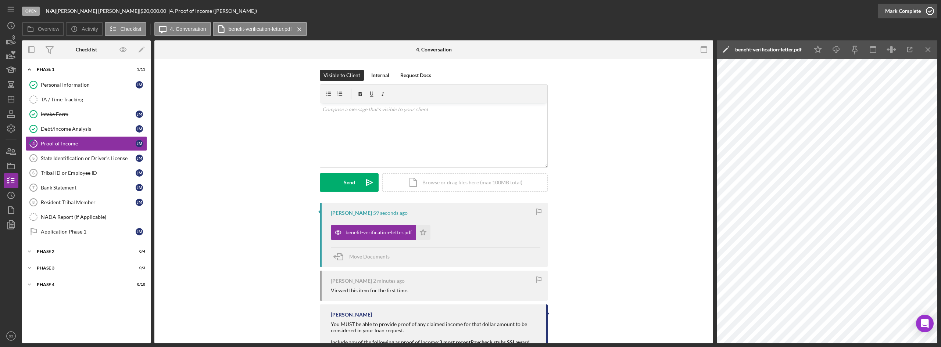
click at [888, 13] on div "Mark Complete" at bounding box center [903, 11] width 36 height 15
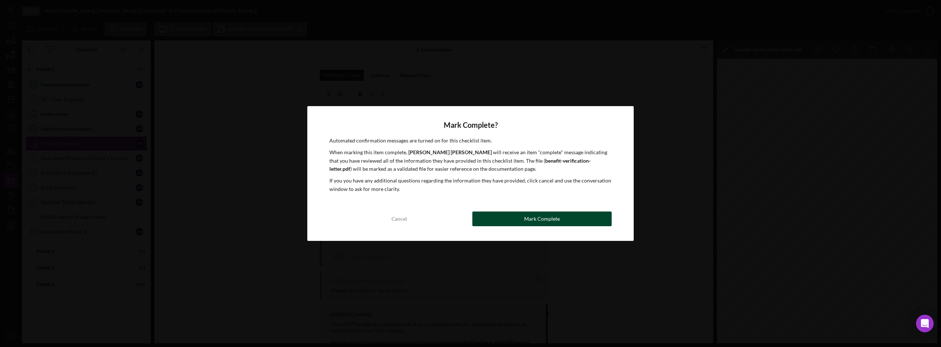
click at [591, 219] on button "Mark Complete" at bounding box center [541, 219] width 139 height 15
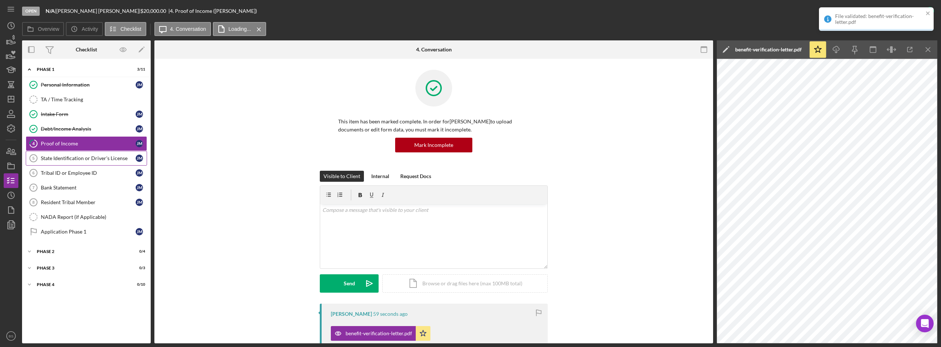
click at [95, 156] on div "State Identification or Driver's License" at bounding box center [88, 158] width 95 height 6
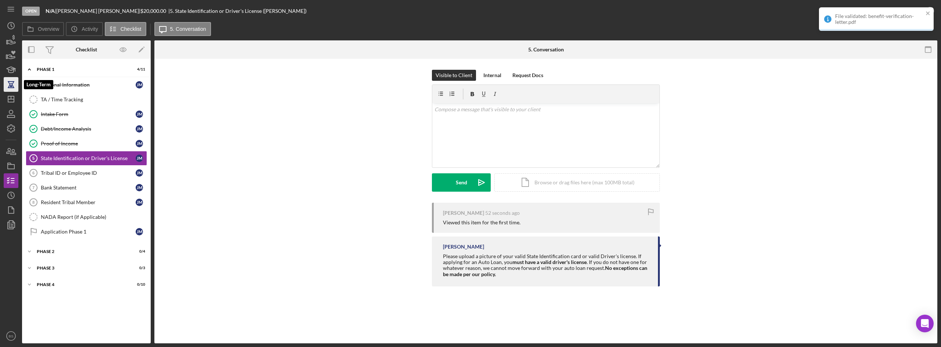
click at [7, 89] on icon "button" at bounding box center [11, 84] width 18 height 18
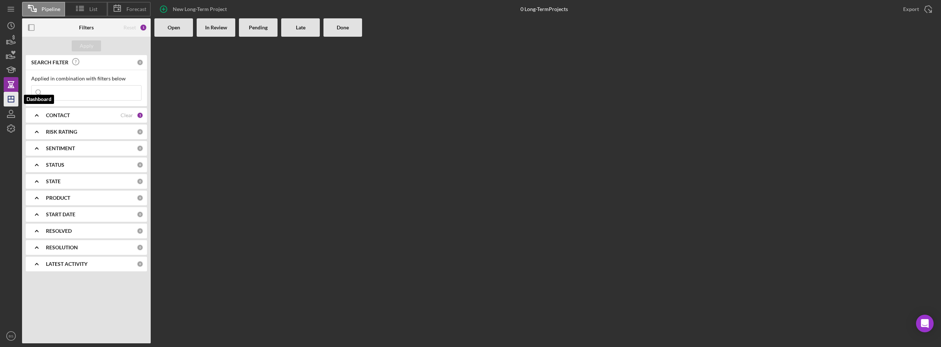
click at [11, 101] on icon "Icon/Dashboard" at bounding box center [11, 99] width 18 height 18
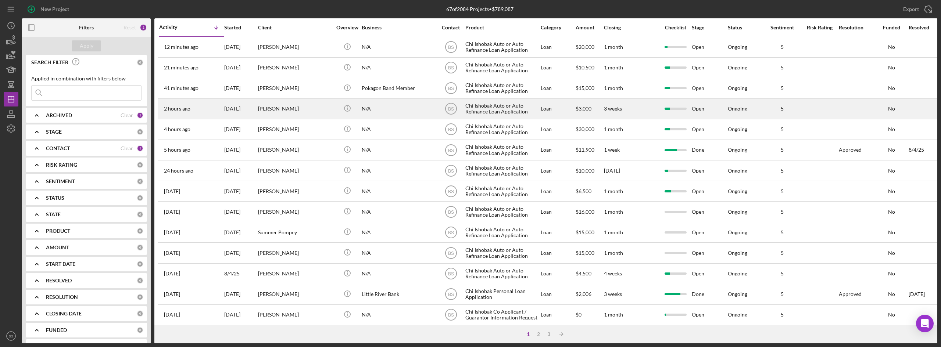
click at [264, 103] on div "[PERSON_NAME]" at bounding box center [295, 108] width 74 height 19
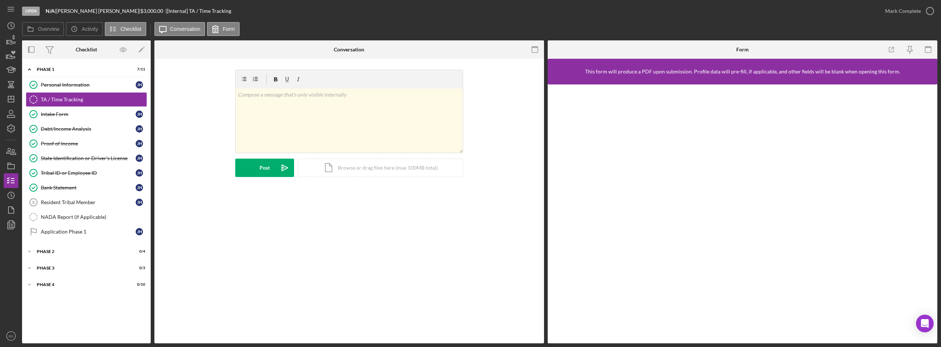
drag, startPoint x: 60, startPoint y: 227, endPoint x: 179, endPoint y: 213, distance: 120.6
click at [60, 227] on link "Application Phase 1 Application Phase 1 J H" at bounding box center [86, 232] width 121 height 15
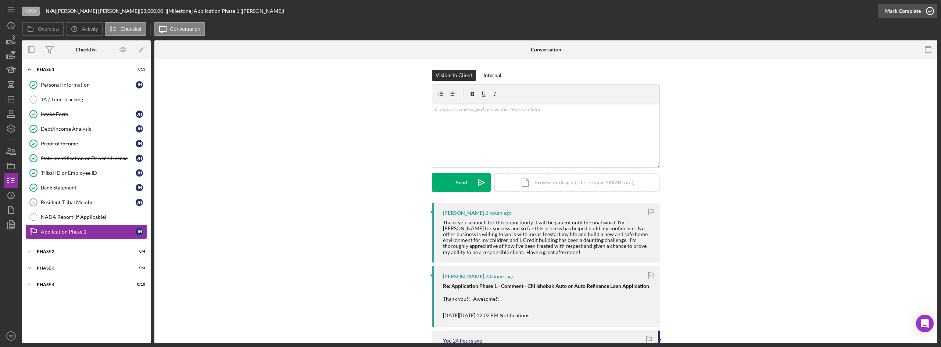
click at [915, 14] on div "Mark Complete" at bounding box center [903, 11] width 36 height 15
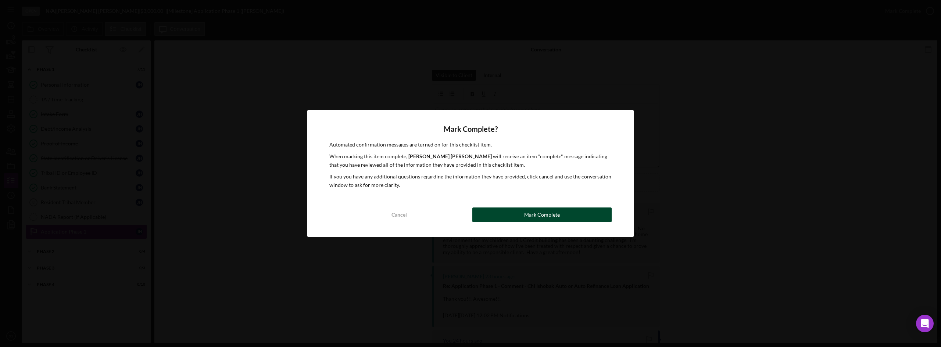
click at [528, 209] on div "Mark Complete" at bounding box center [542, 215] width 36 height 15
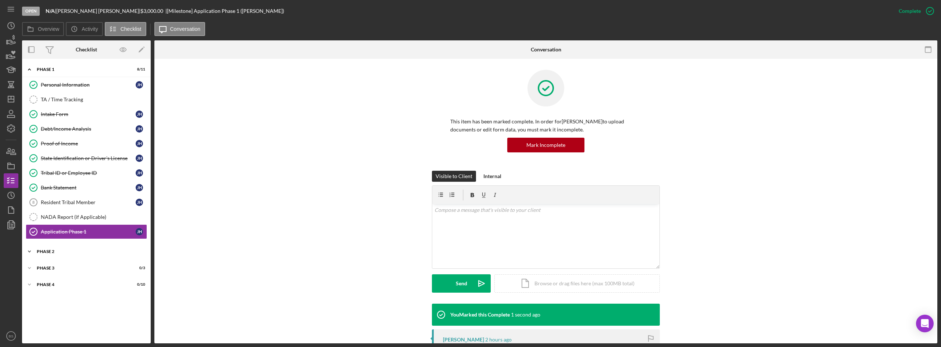
click at [41, 253] on div "Phase 2" at bounding box center [89, 252] width 105 height 4
click at [65, 268] on div "Application Stage 2" at bounding box center [88, 267] width 95 height 6
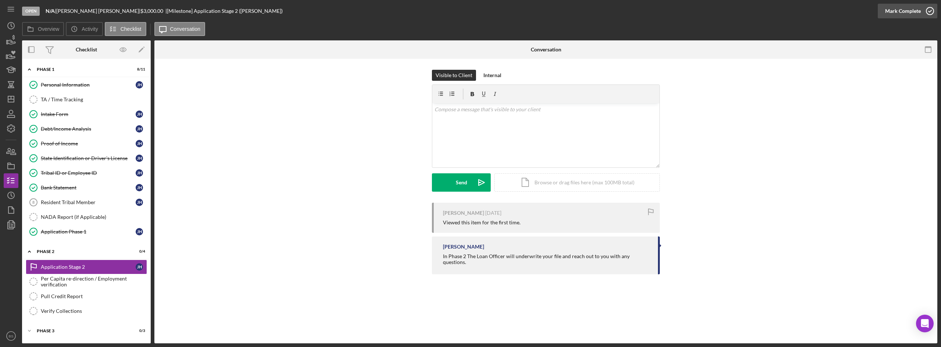
click at [915, 14] on div "Mark Complete" at bounding box center [903, 11] width 36 height 15
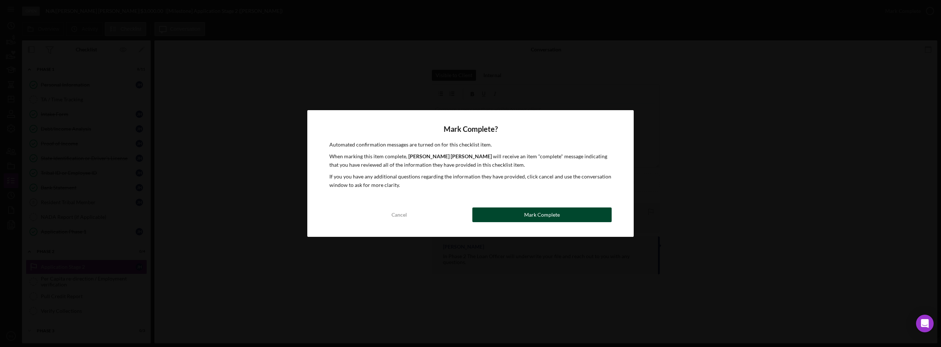
click at [512, 216] on button "Mark Complete" at bounding box center [541, 215] width 139 height 15
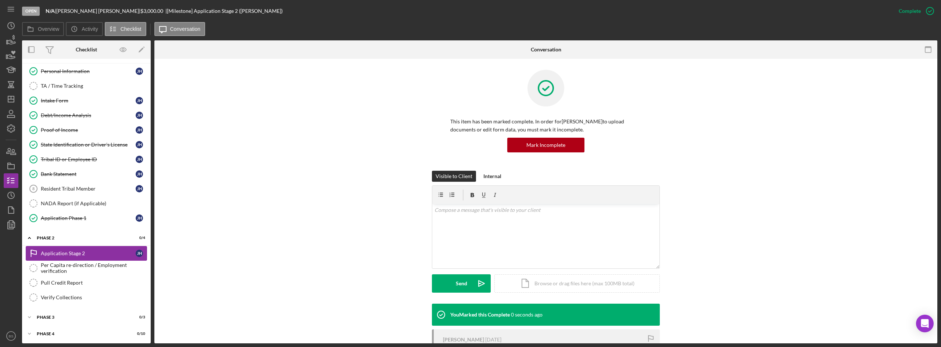
scroll to position [15, 0]
click at [64, 311] on div "Icon/Expander Phase 3 0 / 3" at bounding box center [86, 315] width 129 height 15
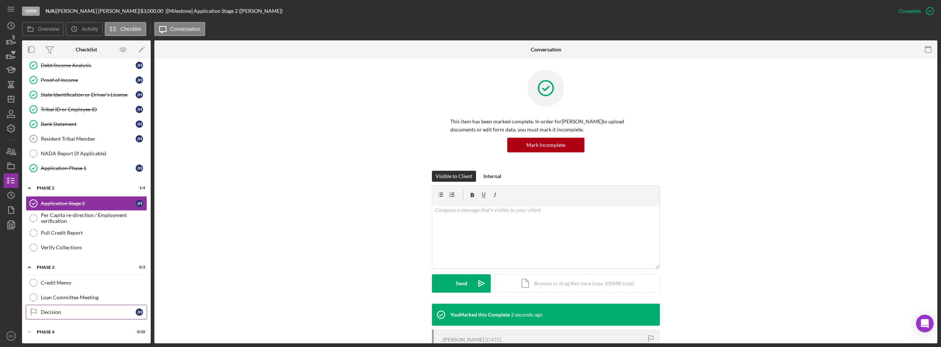
click at [71, 306] on link "Decision Decision J H" at bounding box center [86, 312] width 121 height 15
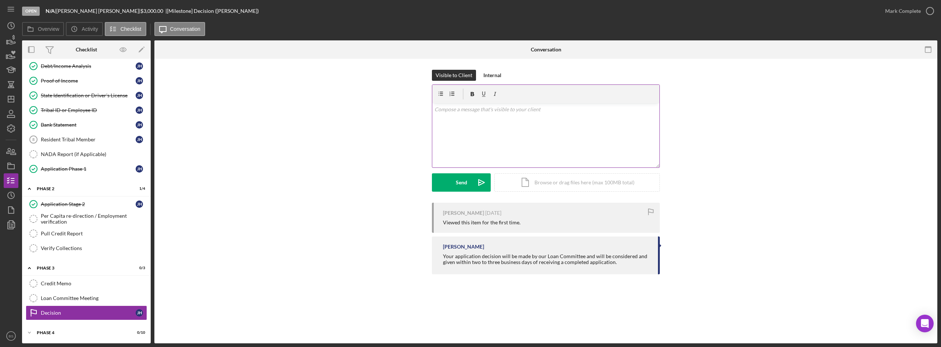
scroll to position [64, 0]
click at [616, 160] on div "v Color teal Color pink Remove color Add row above Add row below Add column bef…" at bounding box center [545, 135] width 227 height 64
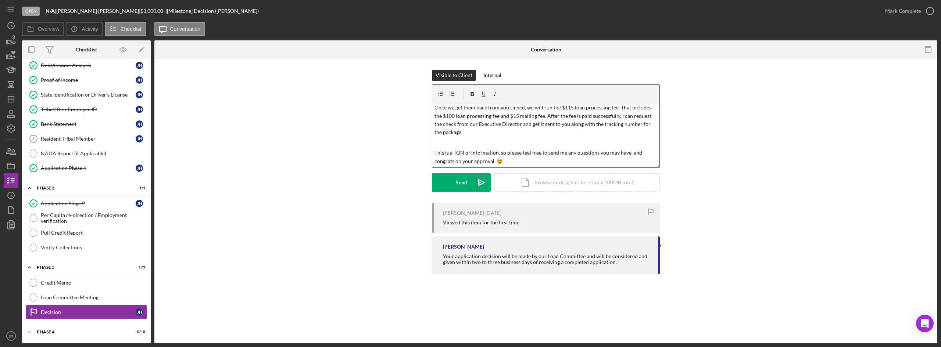
scroll to position [259, 0]
click at [475, 183] on icon "Icon/icon-invite-send" at bounding box center [481, 182] width 18 height 18
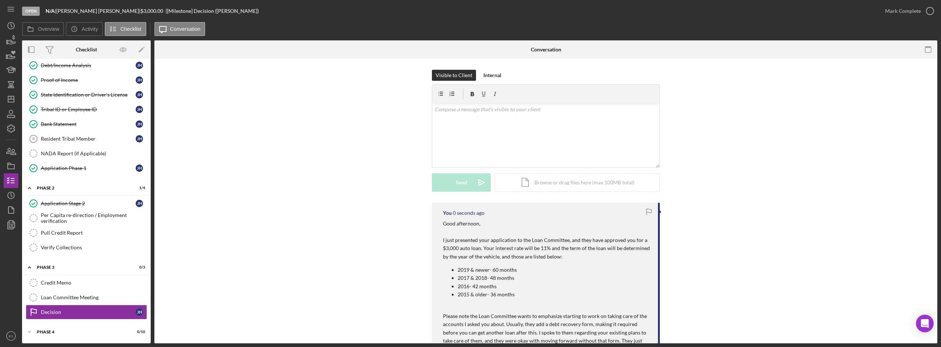
scroll to position [0, 0]
click at [9, 161] on icon "button" at bounding box center [11, 166] width 18 height 18
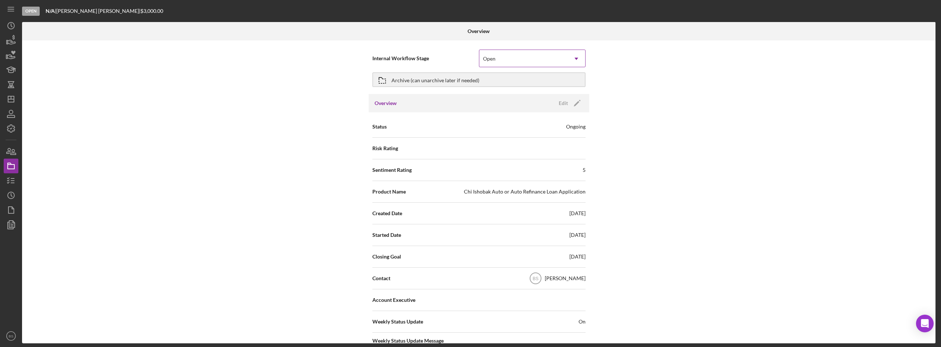
click at [559, 62] on div "Open" at bounding box center [523, 58] width 88 height 17
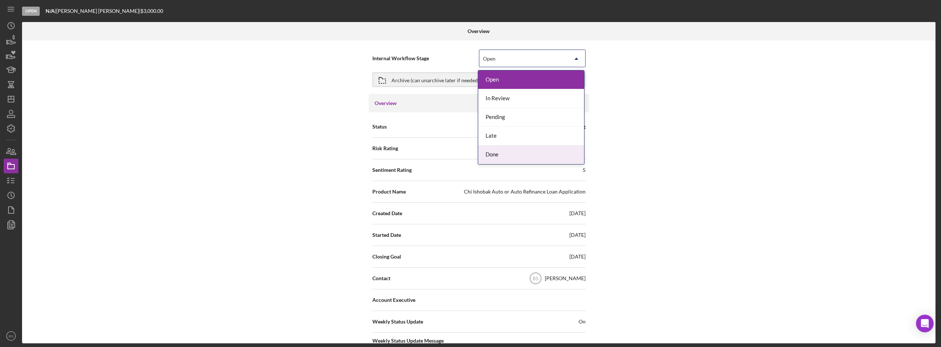
click at [530, 154] on div "Done" at bounding box center [531, 155] width 106 height 19
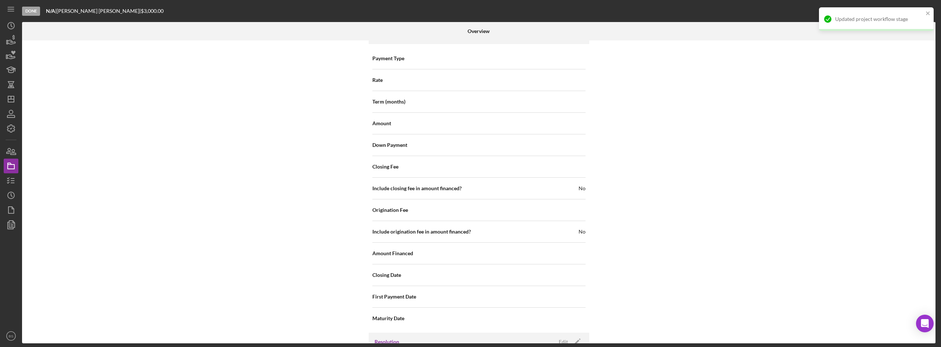
scroll to position [790, 0]
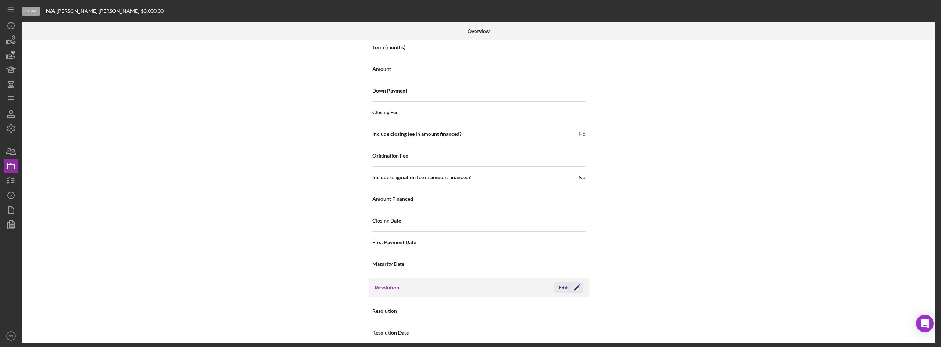
click at [575, 279] on icon "Icon/Edit" at bounding box center [577, 288] width 18 height 18
click at [548, 303] on div "Select..." at bounding box center [523, 311] width 88 height 17
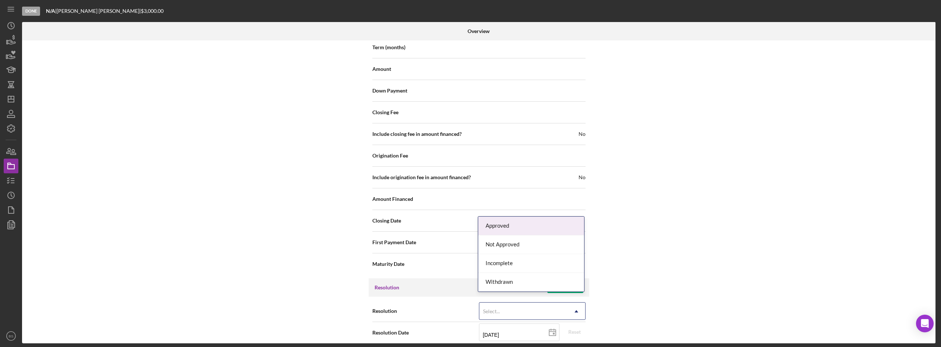
click at [545, 225] on div "Approved" at bounding box center [531, 226] width 106 height 19
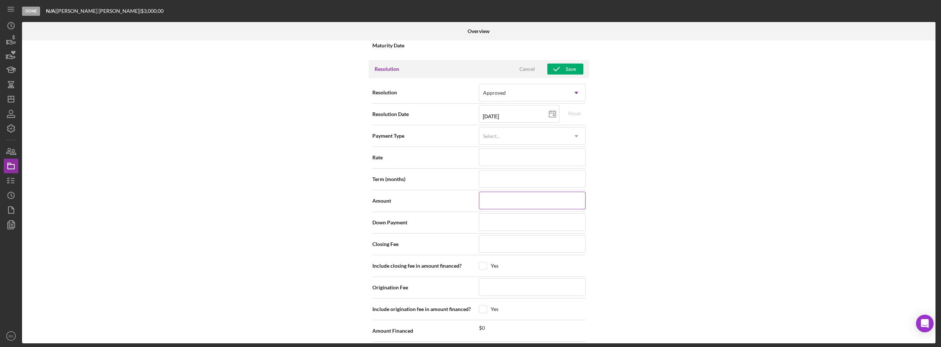
scroll to position [1010, 0]
click at [509, 193] on input at bounding box center [532, 199] width 107 height 18
type input "$3"
type input "$30"
type input "$300"
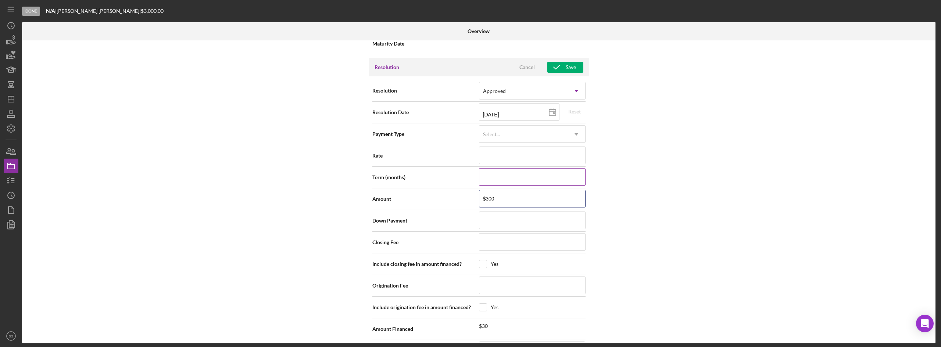
type input "$3,000"
click at [569, 62] on div "Save" at bounding box center [571, 67] width 10 height 11
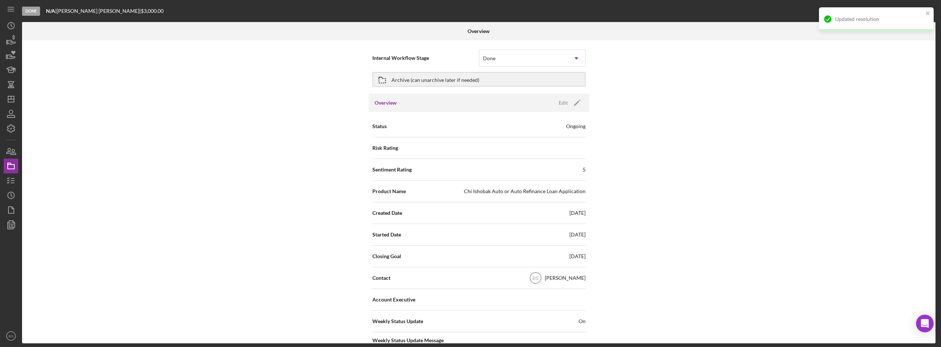
scroll to position [0, 0]
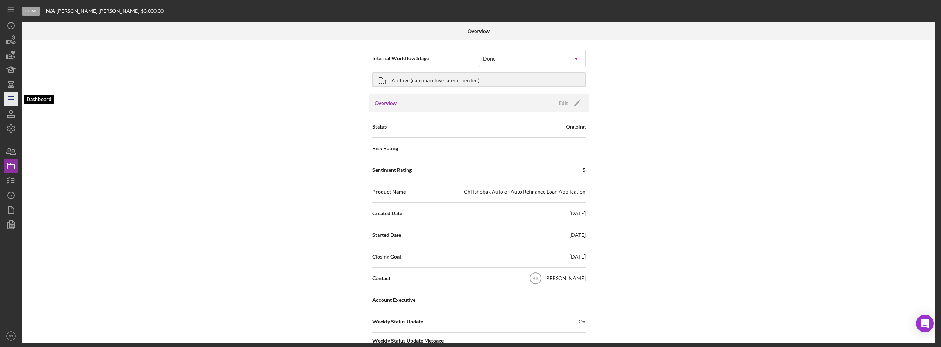
click at [6, 105] on icon "Icon/Dashboard" at bounding box center [11, 99] width 18 height 18
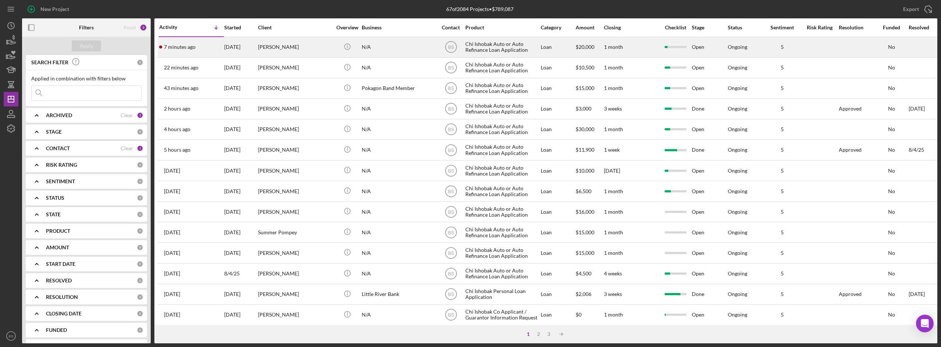
click at [223, 37] on div "7 minutes ago Joseph McGinnis" at bounding box center [191, 46] width 64 height 19
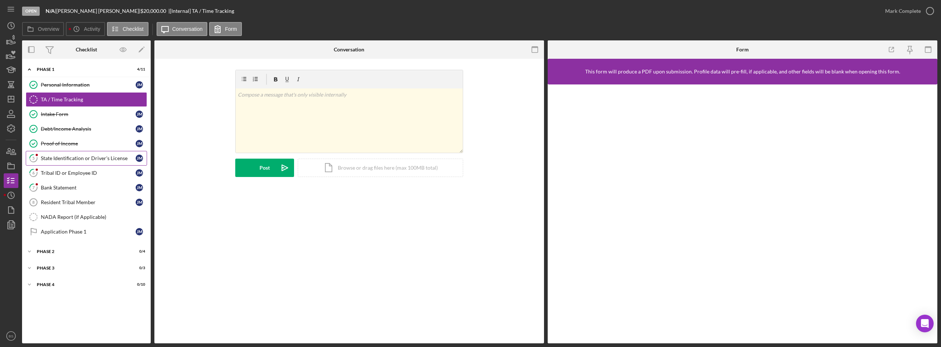
click at [82, 157] on div "State Identification or Driver's License" at bounding box center [88, 158] width 95 height 6
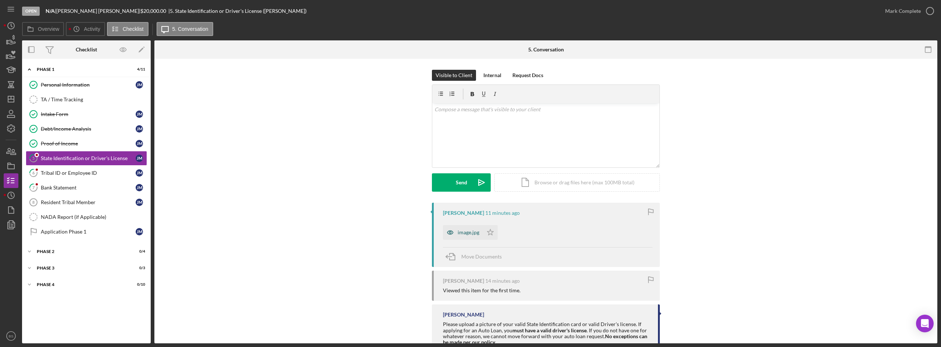
click at [471, 234] on div "image.jpg" at bounding box center [469, 233] width 22 height 6
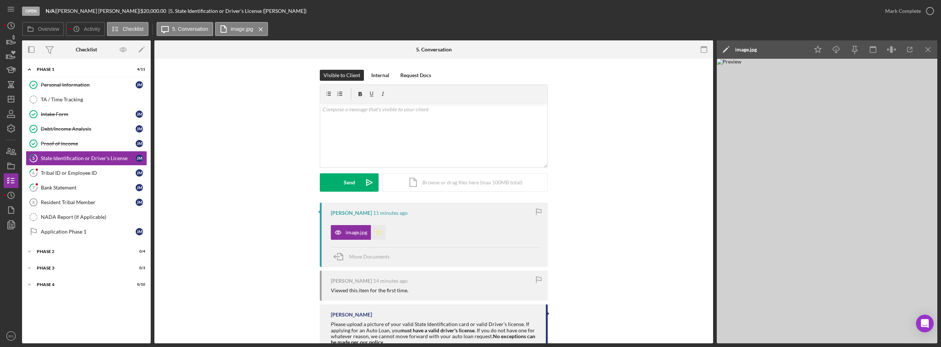
click at [380, 232] on icon "Icon/Star" at bounding box center [378, 232] width 15 height 15
click at [901, 8] on div "Mark Complete" at bounding box center [903, 11] width 36 height 15
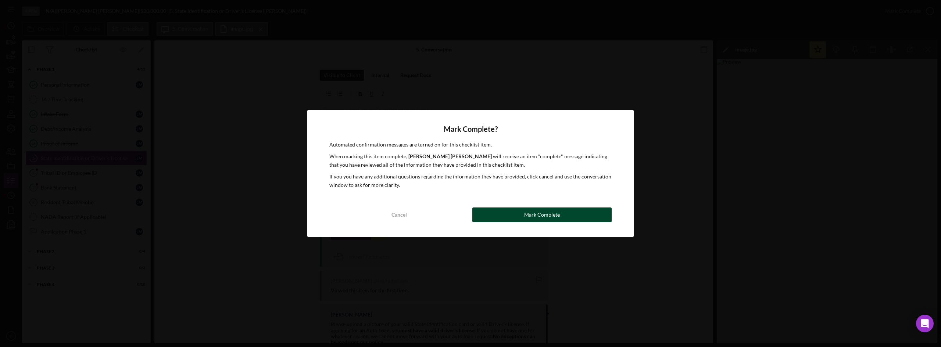
click at [536, 214] on div "Mark Complete" at bounding box center [542, 215] width 36 height 15
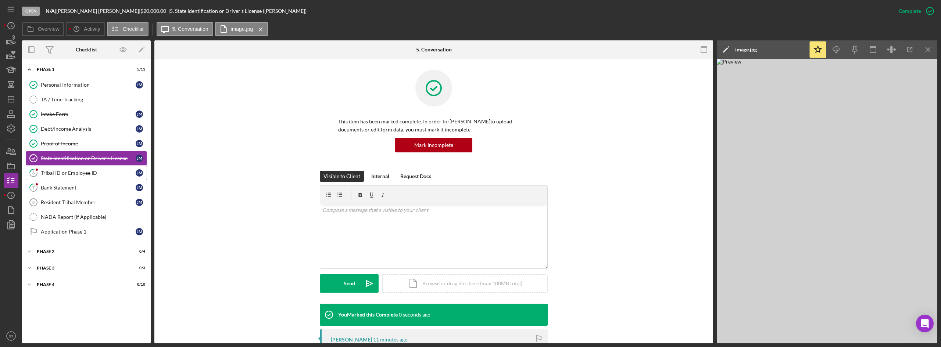
click at [83, 174] on div "Tribal ID or Employee ID" at bounding box center [88, 173] width 95 height 6
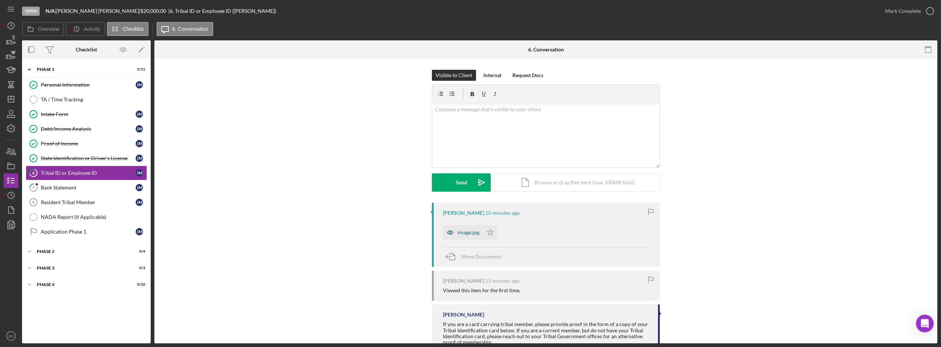
click at [455, 229] on icon "button" at bounding box center [450, 232] width 15 height 15
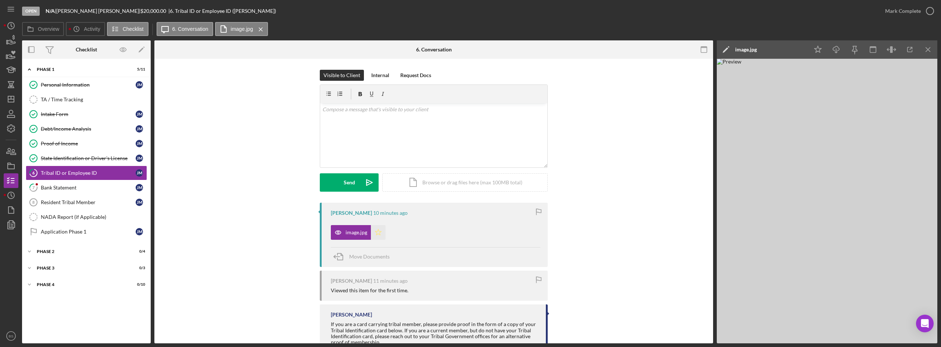
click at [377, 232] on polygon "button" at bounding box center [378, 232] width 6 height 6
click at [930, 13] on icon "button" at bounding box center [930, 11] width 18 height 18
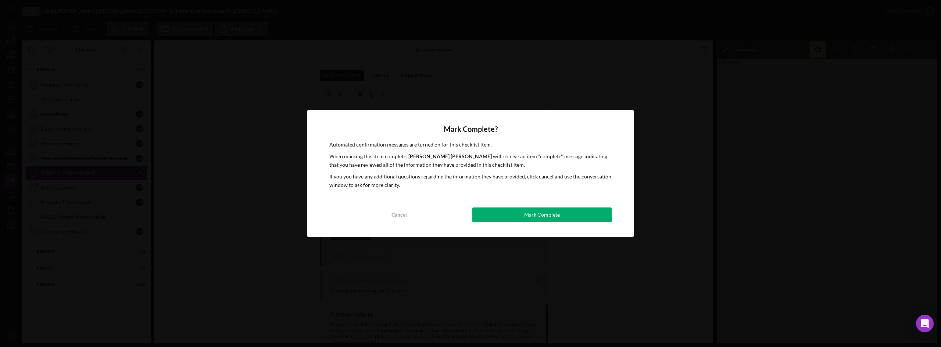
click at [569, 219] on button "Mark Complete" at bounding box center [541, 215] width 139 height 15
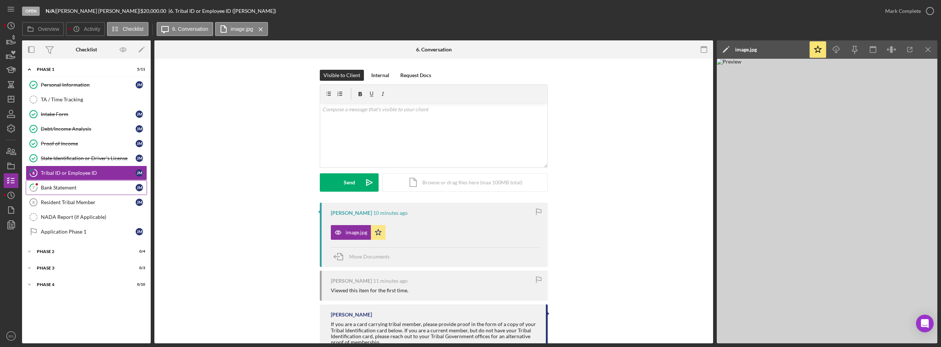
click at [67, 187] on div "Bank Statement" at bounding box center [88, 188] width 95 height 6
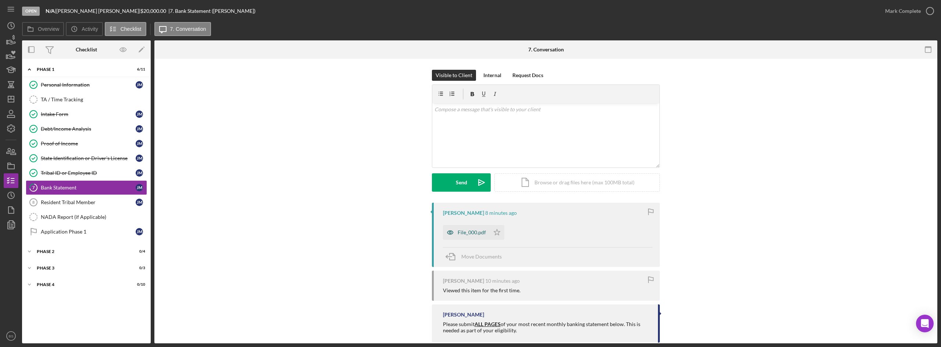
click at [479, 233] on div "File_000.pdf" at bounding box center [472, 233] width 28 height 6
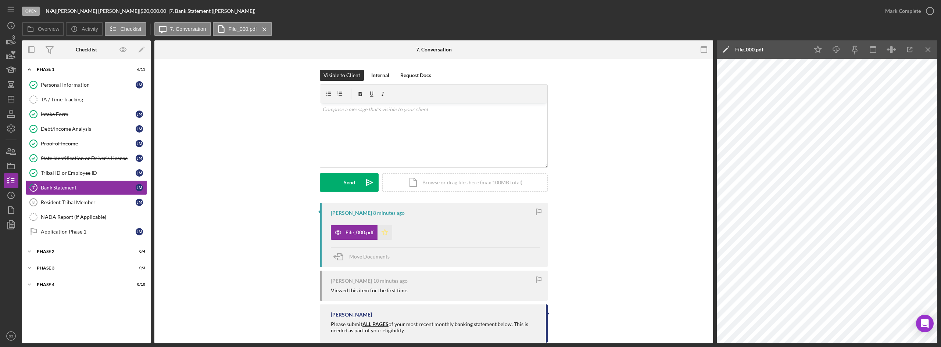
click at [383, 235] on icon "Icon/Star" at bounding box center [384, 232] width 15 height 15
click at [903, 12] on div "Mark Complete" at bounding box center [903, 11] width 36 height 15
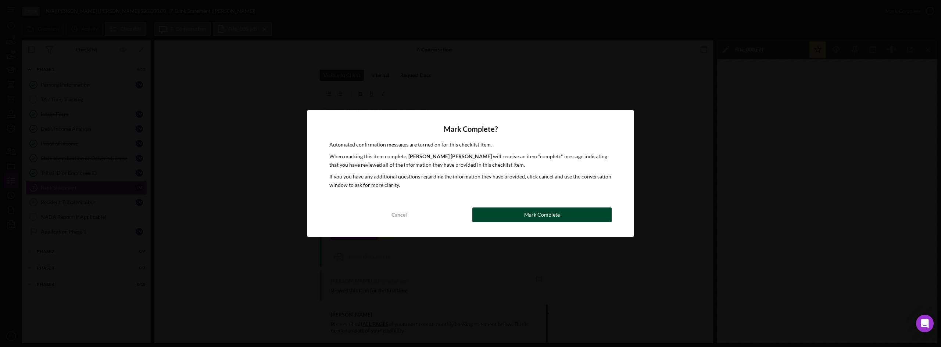
click at [515, 222] on div "Cancel Mark Complete" at bounding box center [470, 215] width 282 height 15
click at [587, 221] on button "Mark Complete" at bounding box center [541, 215] width 139 height 15
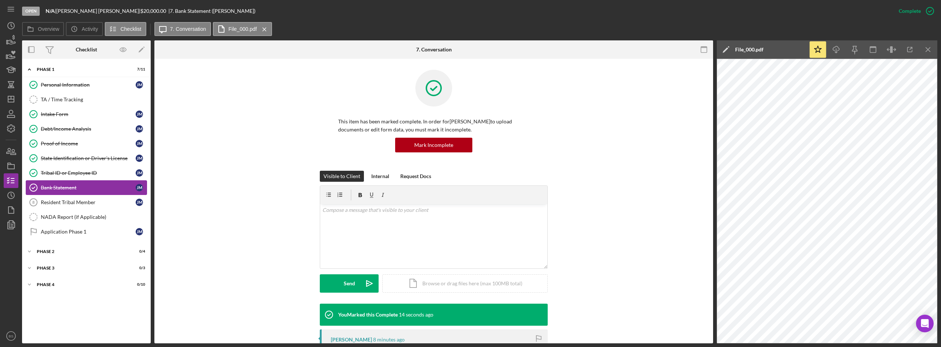
click at [105, 195] on link "Bank Statement Bank Statement J M" at bounding box center [86, 187] width 121 height 15
click at [113, 178] on link "Tribal ID or Employee ID Tribal ID or Employee ID J M" at bounding box center [86, 173] width 121 height 15
click at [114, 169] on link "Tribal ID or Employee ID Tribal ID or Employee ID J M" at bounding box center [86, 173] width 121 height 15
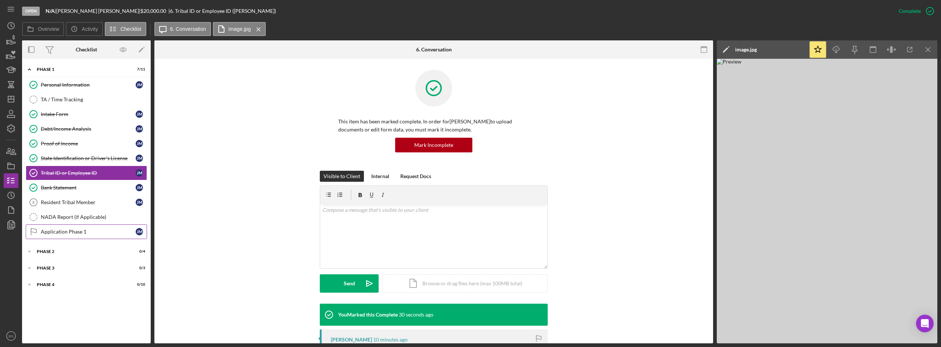
click at [96, 231] on div "Application Phase 1" at bounding box center [88, 232] width 95 height 6
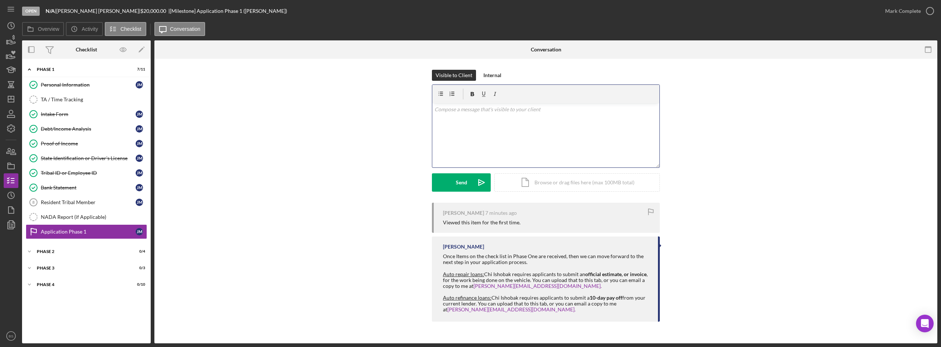
click at [534, 142] on div "v Color teal Color pink Remove color Add row above Add row below Add column bef…" at bounding box center [545, 135] width 227 height 64
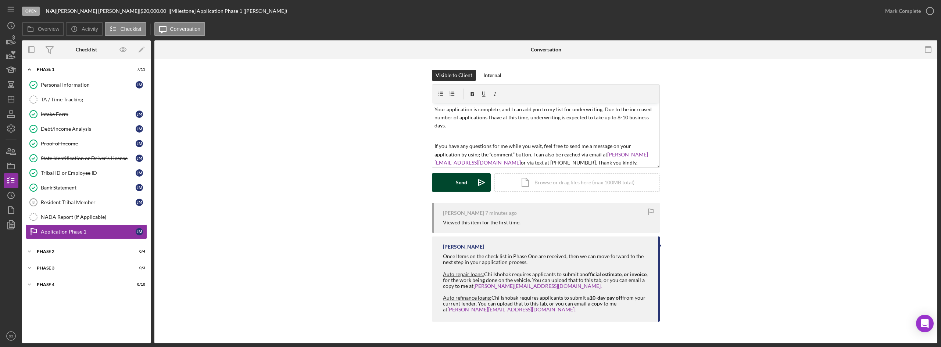
click at [480, 188] on icon "Icon/icon-invite-send" at bounding box center [481, 182] width 18 height 18
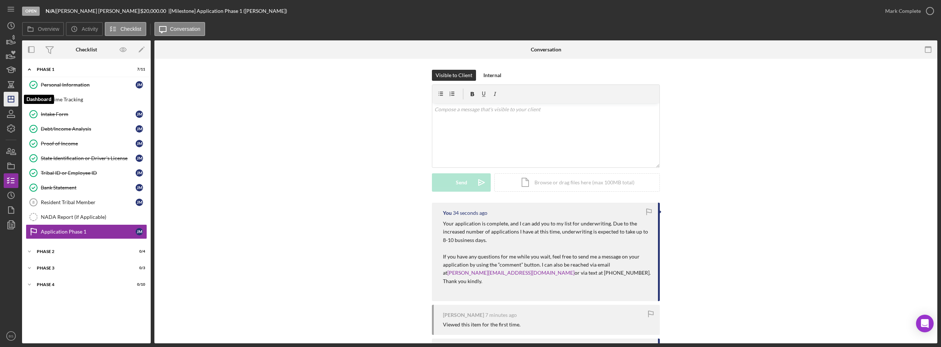
click at [17, 94] on icon "Icon/Dashboard" at bounding box center [11, 99] width 18 height 18
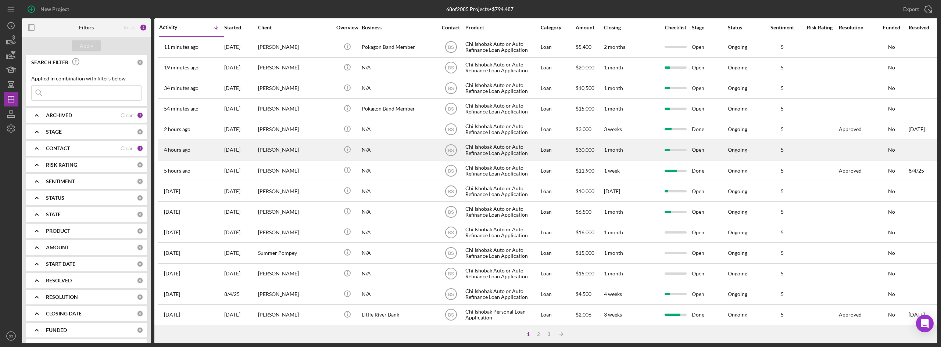
click at [286, 150] on div "[PERSON_NAME]" at bounding box center [295, 149] width 74 height 19
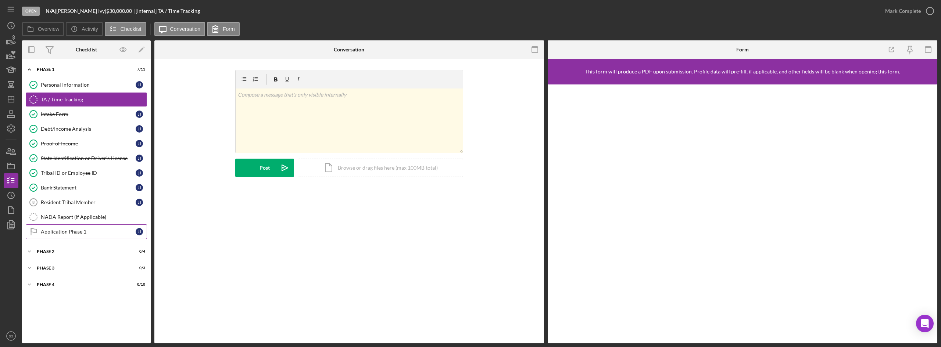
click at [81, 229] on div "Application Phase 1" at bounding box center [88, 232] width 95 height 6
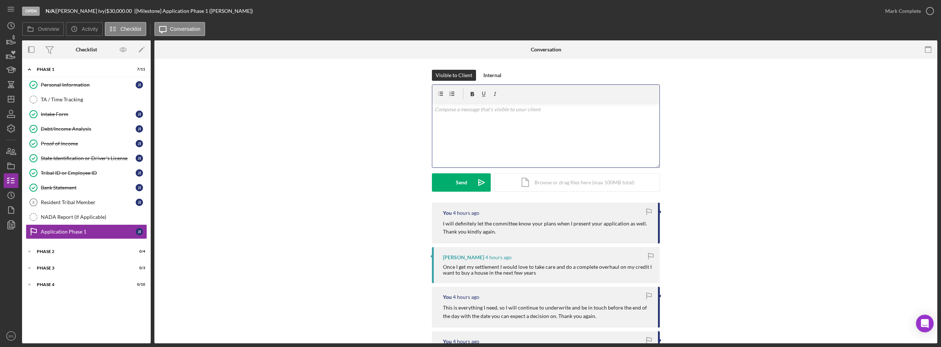
click at [491, 153] on div "v Color teal Color pink Remove color Add row above Add row below Add column bef…" at bounding box center [545, 135] width 227 height 64
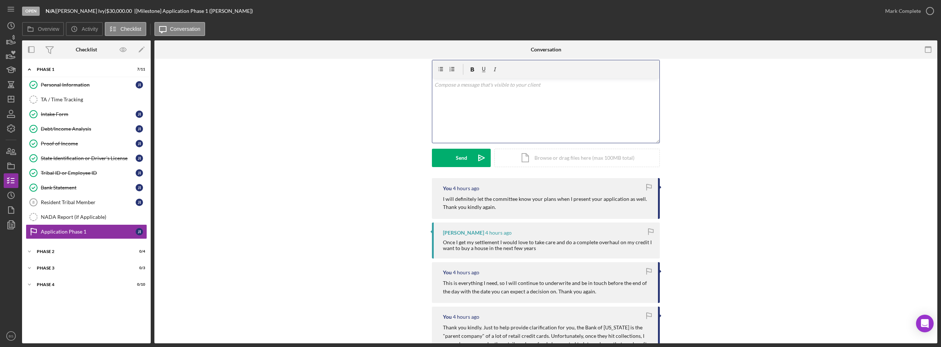
scroll to position [37, 0]
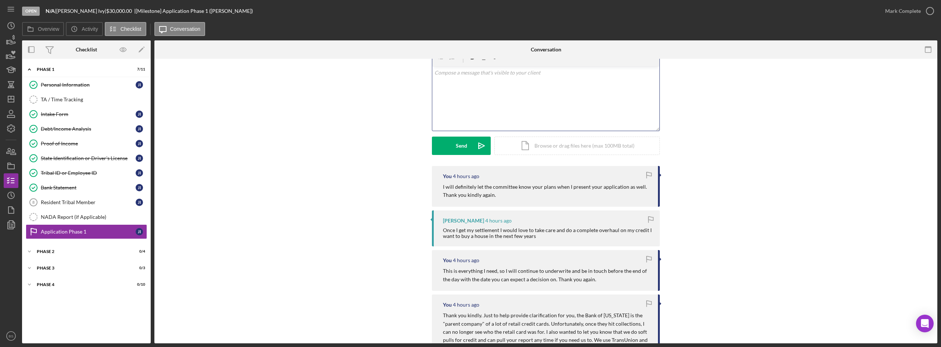
click at [561, 97] on div "v Color teal Color pink Remove color Add row above Add row below Add column bef…" at bounding box center [545, 99] width 227 height 64
click at [480, 72] on p "Hi James. I got though a majority of the reamining underwriting I needed to fin…" at bounding box center [545, 77] width 223 height 17
click at [532, 74] on p "Hi James. I got through a majority of the reamining underwriting I needed to fi…" at bounding box center [545, 77] width 223 height 17
click at [543, 77] on p "Hi James. I got through a majority of the remaining underwriting I needed to fi…" at bounding box center [545, 77] width 223 height 17
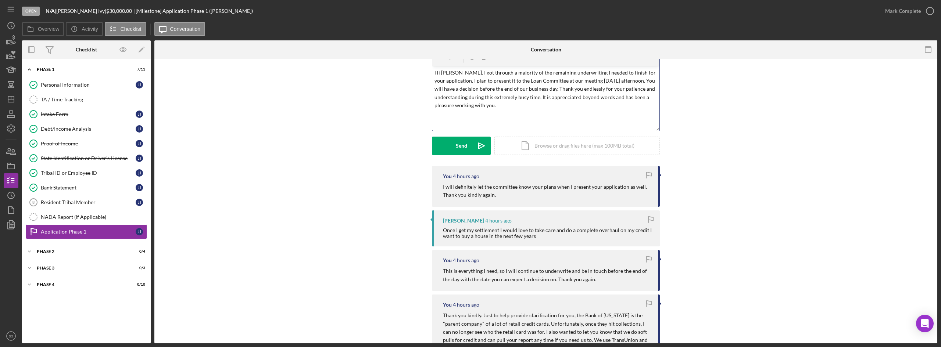
click at [559, 97] on p "Hi James. I got through a majority of the remaining underwriting I needed to fi…" at bounding box center [545, 89] width 223 height 41
click at [481, 138] on icon "Icon/icon-invite-send" at bounding box center [481, 146] width 18 height 18
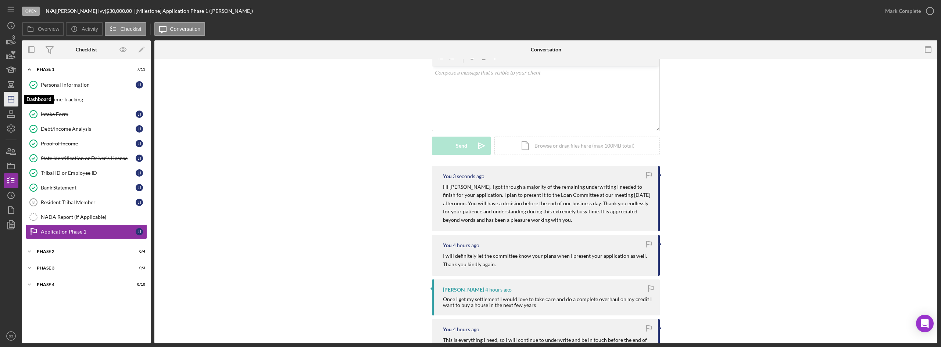
click at [10, 101] on icon "Icon/Dashboard" at bounding box center [11, 99] width 18 height 18
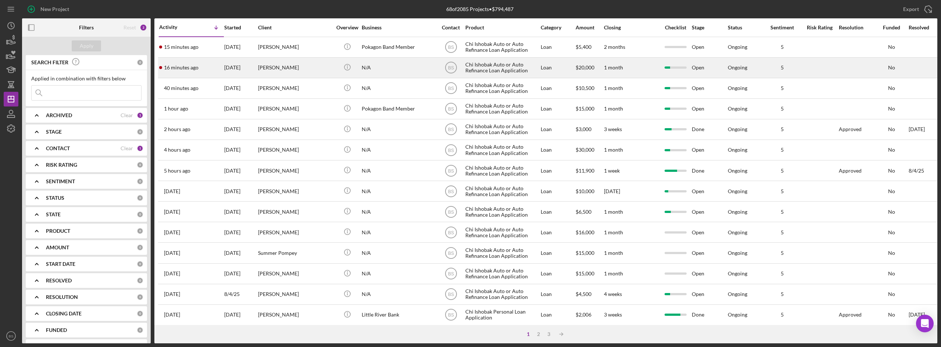
click at [251, 69] on div "[DATE]" at bounding box center [240, 67] width 33 height 19
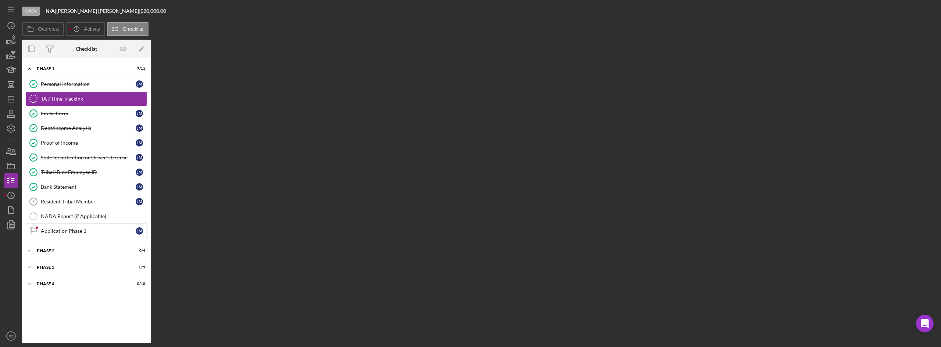
click at [69, 230] on div "Application Phase 1" at bounding box center [88, 231] width 95 height 6
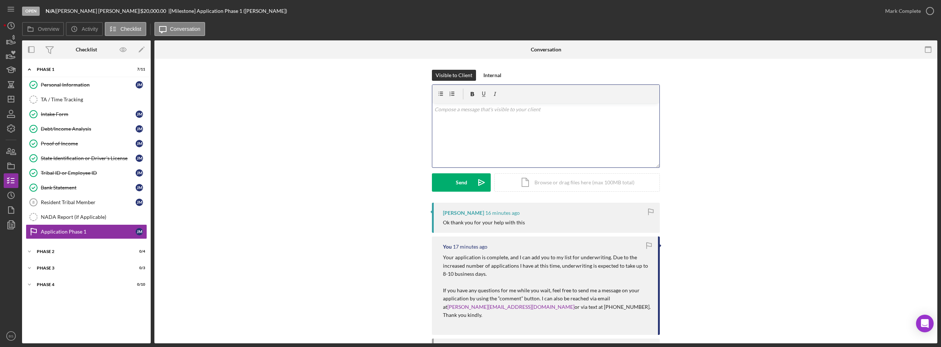
click at [620, 151] on div "v Color teal Color pink Remove color Add row above Add row below Add column bef…" at bounding box center [545, 135] width 227 height 64
click at [486, 112] on p "My pleasure! Don't hesistate to reach out with any questions. I am not availabl…" at bounding box center [545, 117] width 223 height 25
click at [480, 173] on form "v Color teal Color pink Remove color Add row above Add row below Add column bef…" at bounding box center [546, 138] width 228 height 107
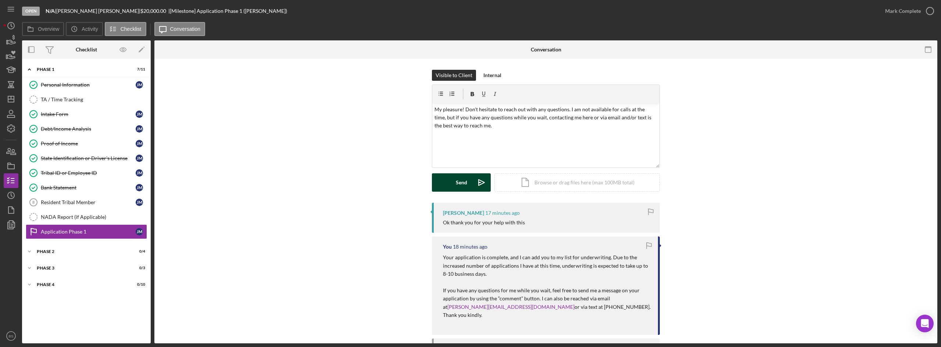
click at [476, 179] on icon "Icon/icon-invite-send" at bounding box center [481, 182] width 18 height 18
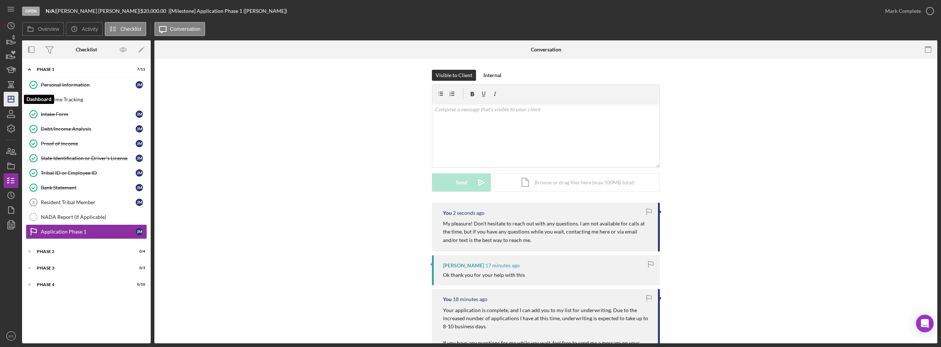
click at [13, 96] on icon "Icon/Dashboard" at bounding box center [11, 99] width 18 height 18
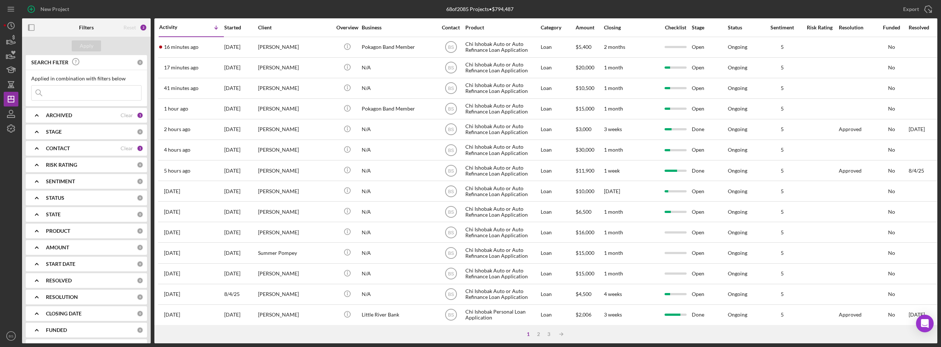
click at [286, 48] on div "Melissa Rininger" at bounding box center [295, 46] width 74 height 19
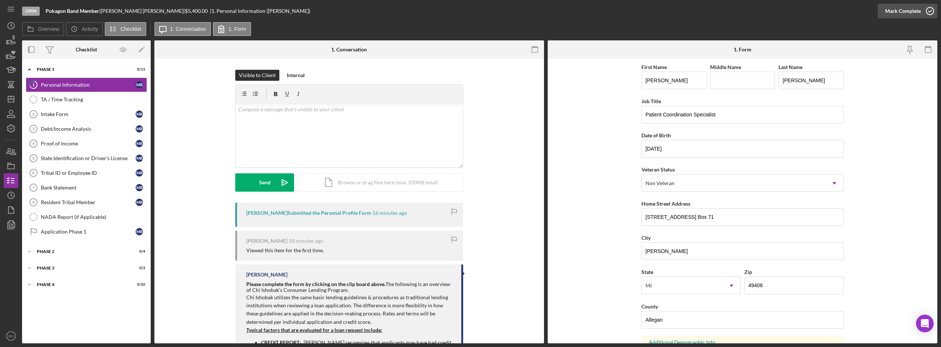
click at [892, 10] on div "Mark Complete" at bounding box center [903, 11] width 36 height 15
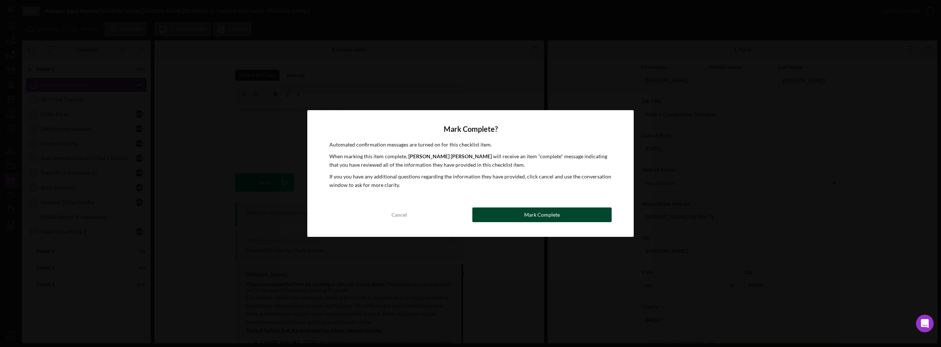
click at [580, 221] on button "Mark Complete" at bounding box center [541, 215] width 139 height 15
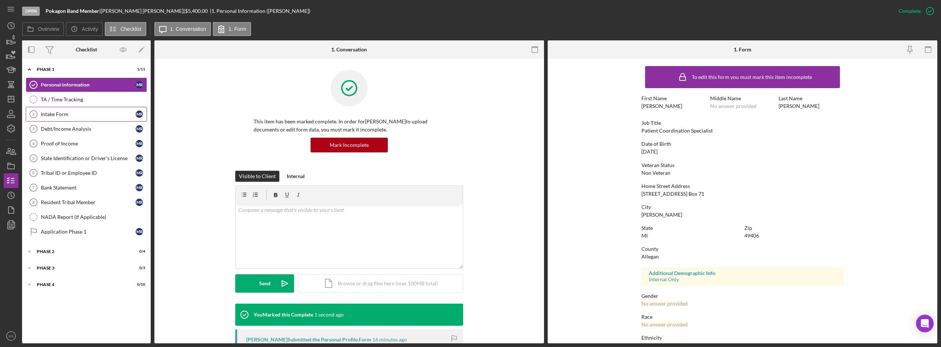
click at [40, 110] on icon "Intake Form 2" at bounding box center [33, 114] width 18 height 18
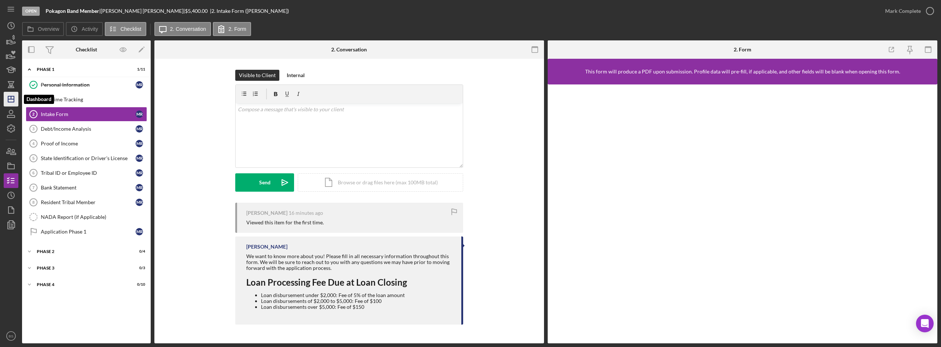
click at [14, 98] on polygon "button" at bounding box center [11, 99] width 6 height 6
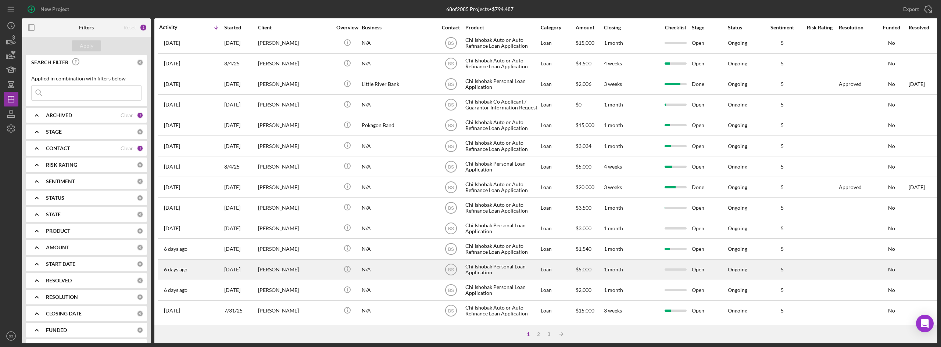
scroll to position [236, 0]
click at [273, 271] on div "[PERSON_NAME]" at bounding box center [295, 269] width 74 height 19
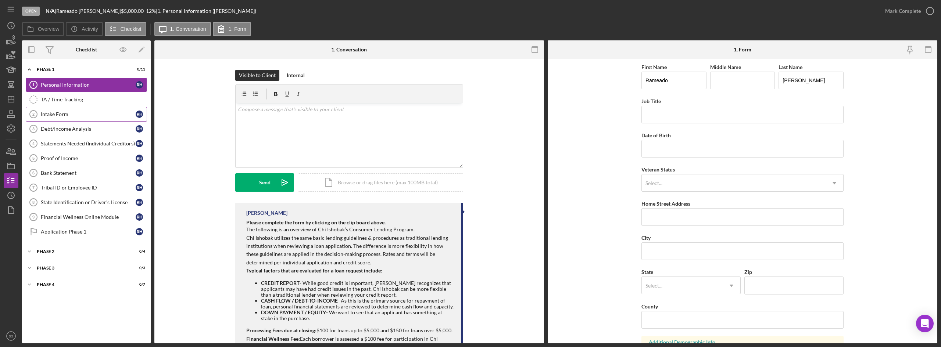
click at [100, 114] on div "Intake Form" at bounding box center [88, 114] width 95 height 6
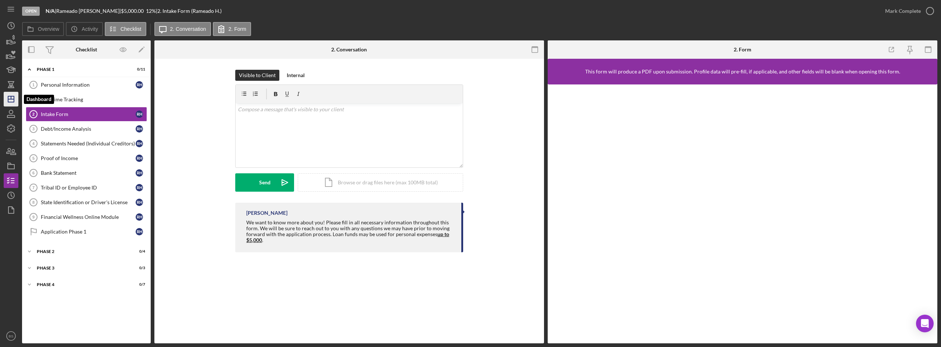
click at [13, 102] on polygon "button" at bounding box center [11, 99] width 6 height 6
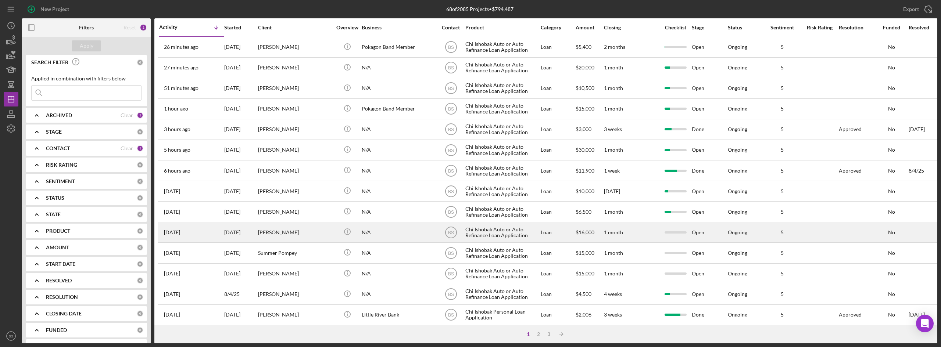
click at [291, 229] on div "[PERSON_NAME]" at bounding box center [295, 232] width 74 height 19
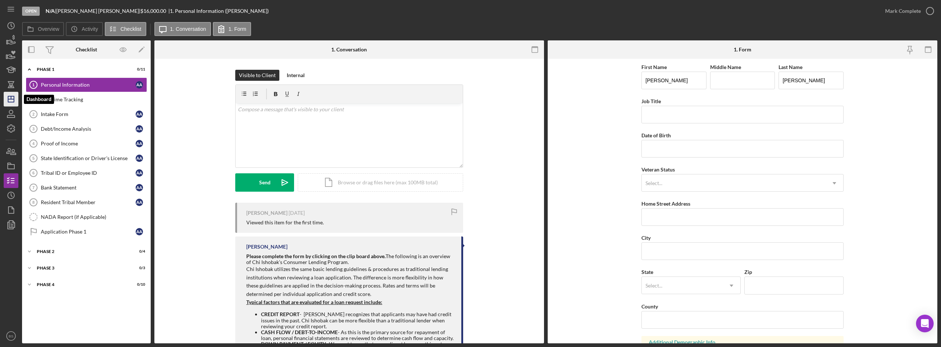
click at [6, 100] on icon "Icon/Dashboard" at bounding box center [11, 99] width 18 height 18
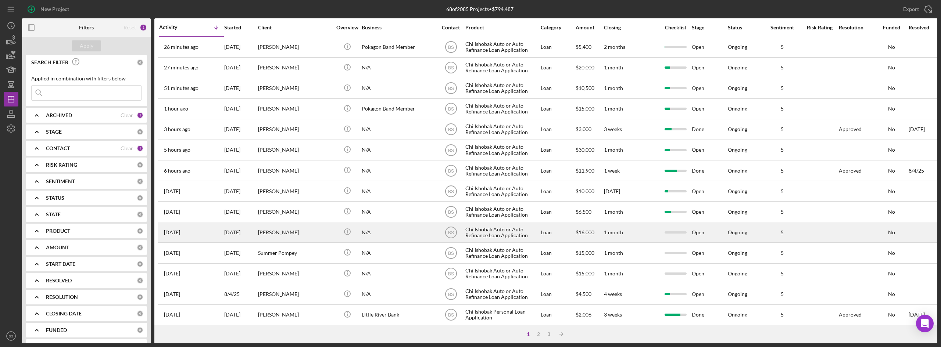
click at [268, 228] on div "[PERSON_NAME]" at bounding box center [295, 232] width 74 height 19
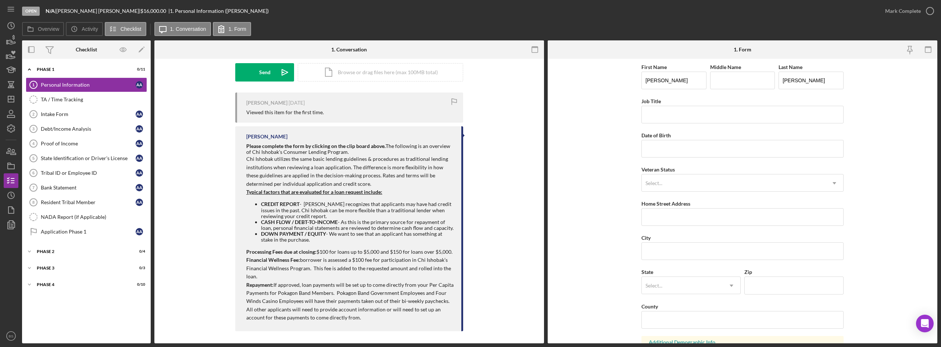
scroll to position [113, 0]
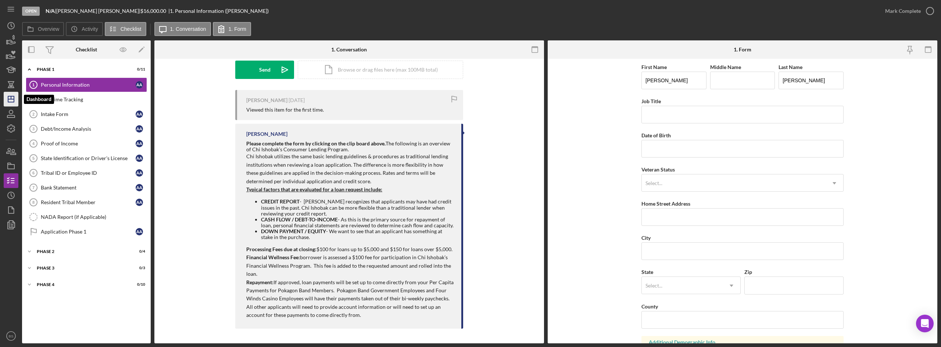
click at [10, 103] on icon "Icon/Dashboard" at bounding box center [11, 99] width 18 height 18
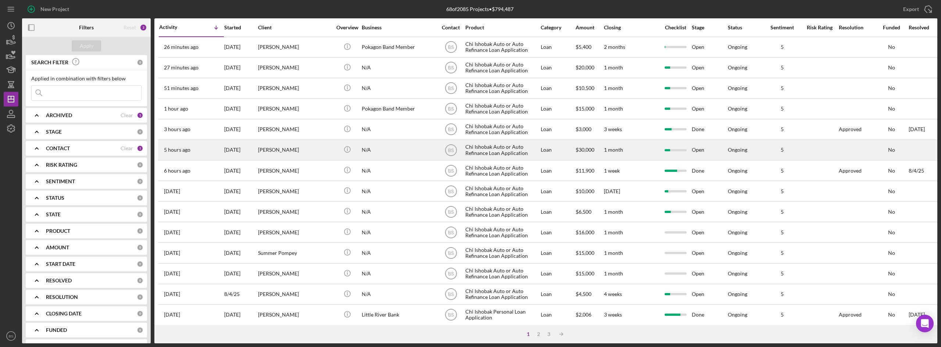
scroll to position [74, 0]
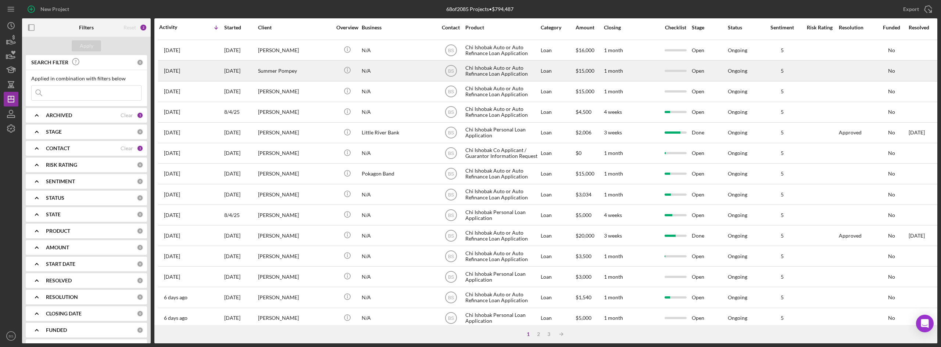
scroll to position [236, 0]
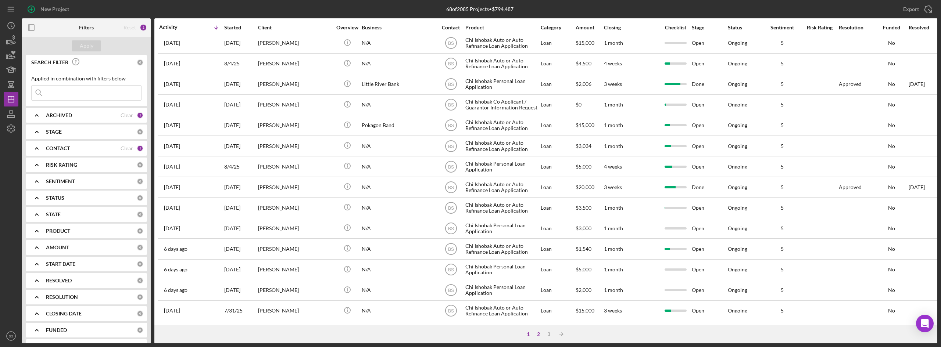
click at [537, 335] on div "2" at bounding box center [538, 335] width 10 height 6
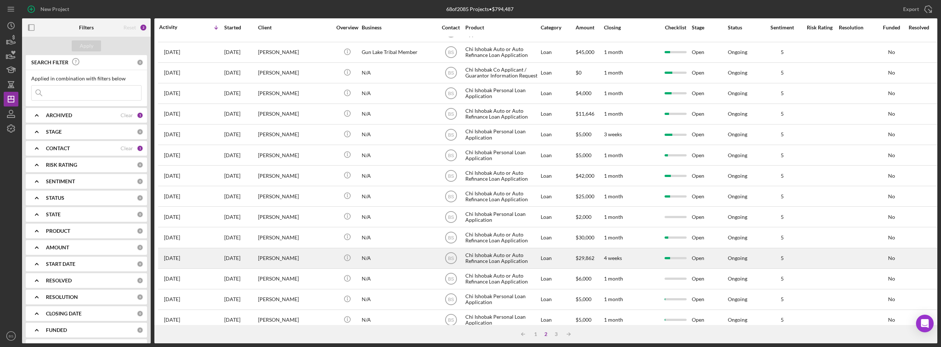
scroll to position [0, 0]
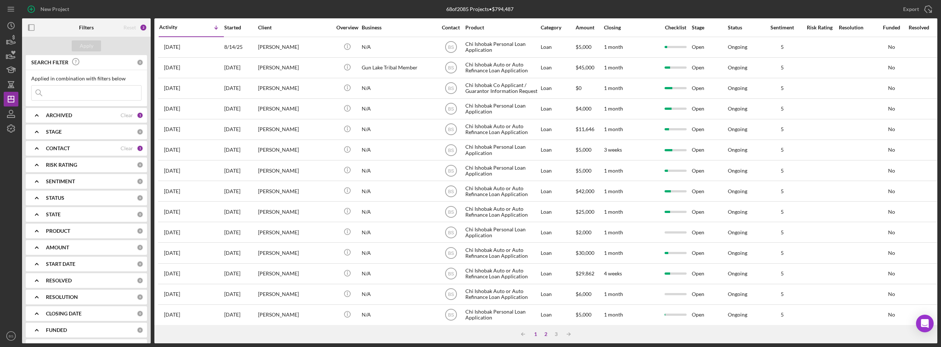
click at [536, 333] on div "1" at bounding box center [535, 335] width 10 height 6
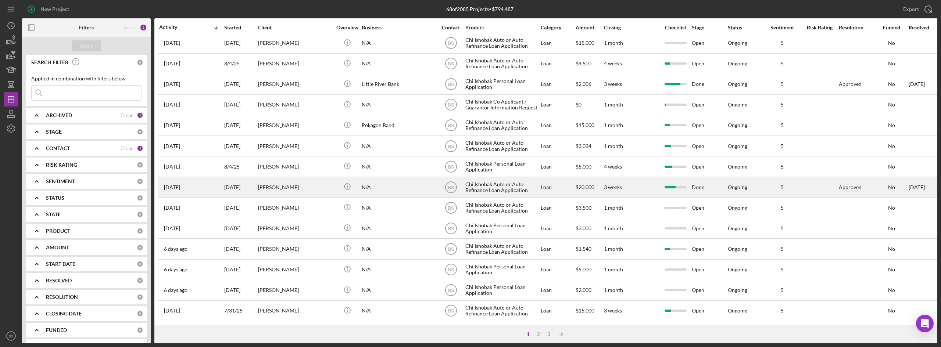
scroll to position [236, 0]
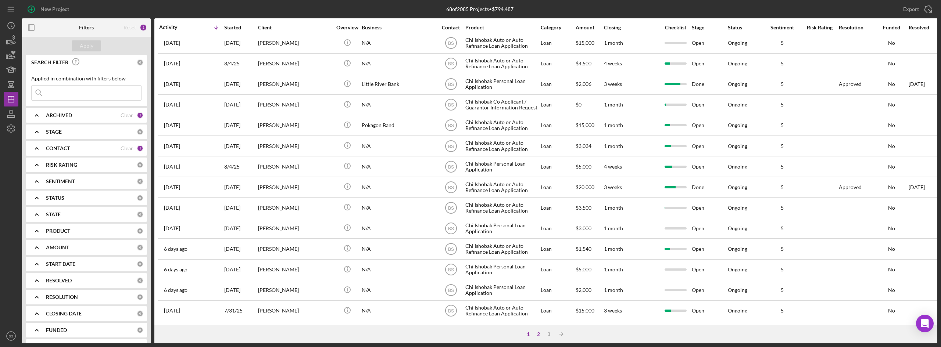
click at [536, 336] on div "2" at bounding box center [538, 335] width 10 height 6
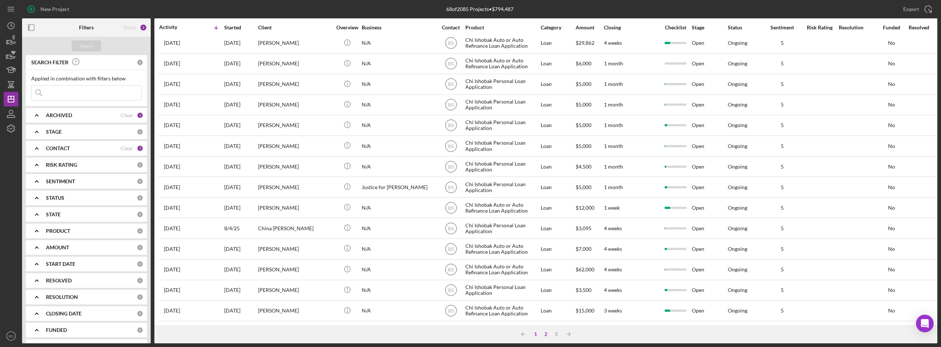
click at [535, 336] on div "1" at bounding box center [535, 335] width 10 height 6
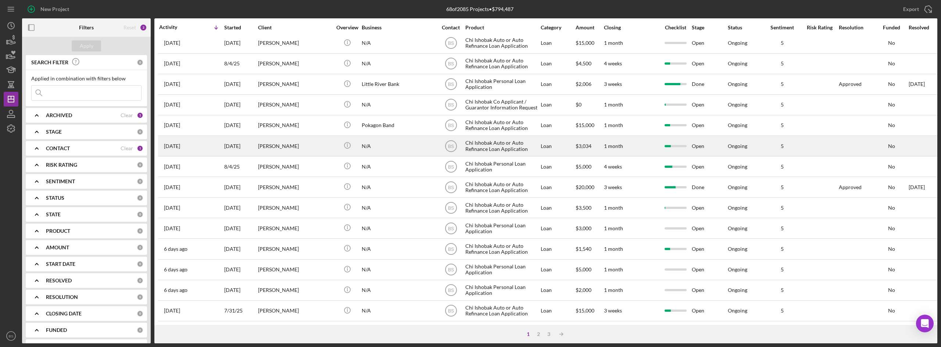
click at [308, 140] on div "[PERSON_NAME]" at bounding box center [295, 145] width 74 height 19
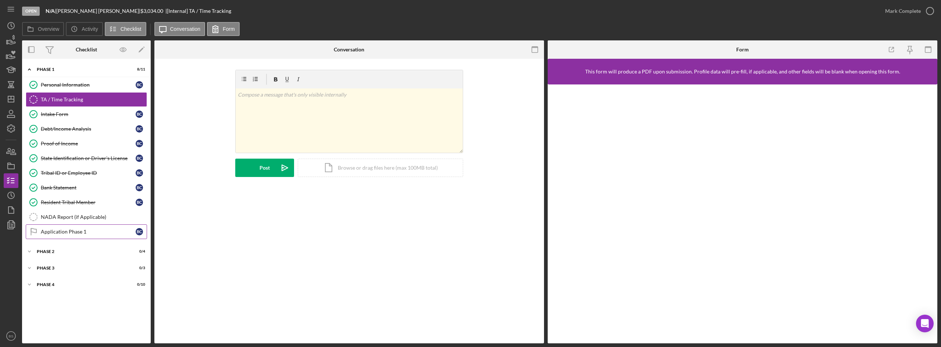
click at [103, 226] on link "Application Phase 1 Application Phase 1 B C" at bounding box center [86, 232] width 121 height 15
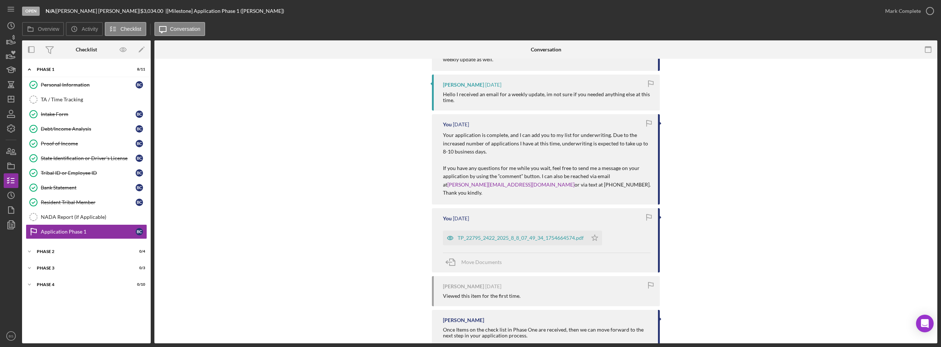
scroll to position [221, 0]
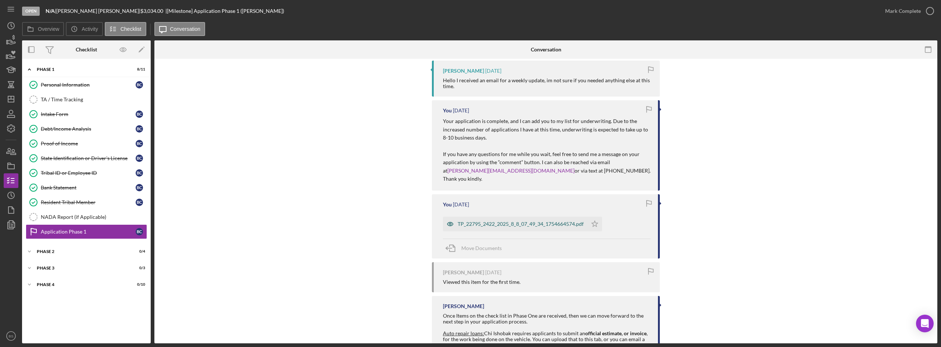
click at [466, 217] on div "TP_22795_2422_2025_8_8_07_49_34_1754664574.pdf" at bounding box center [515, 224] width 144 height 15
